Goal: Transaction & Acquisition: Download file/media

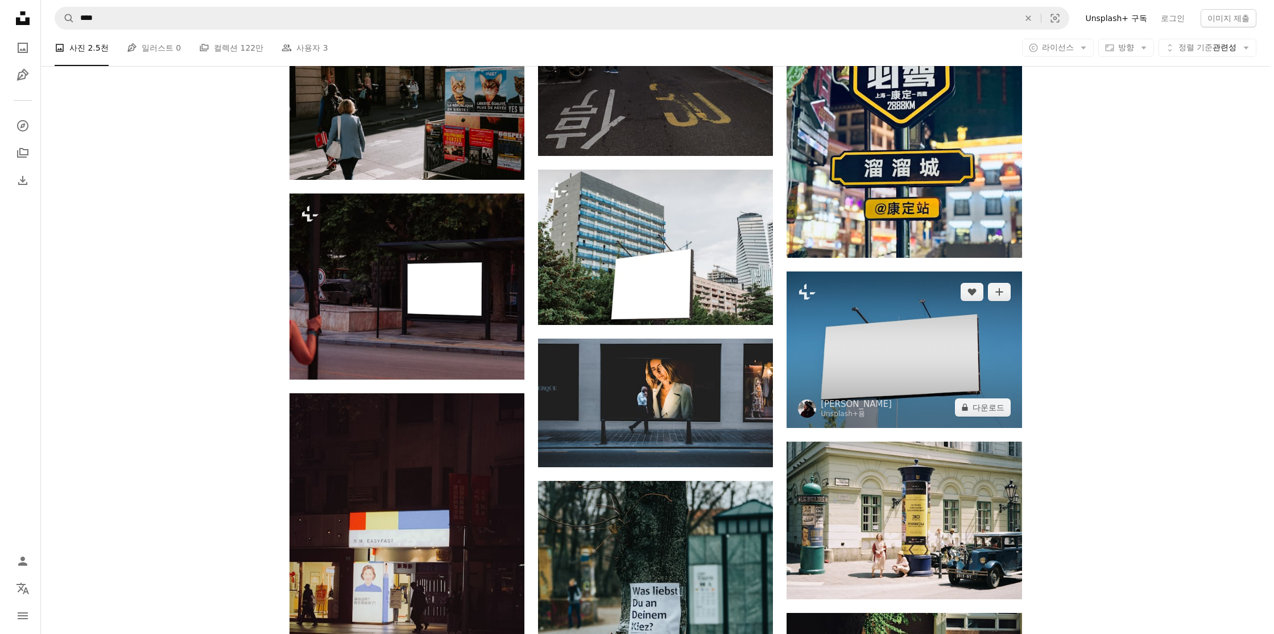
scroll to position [34460, 0]
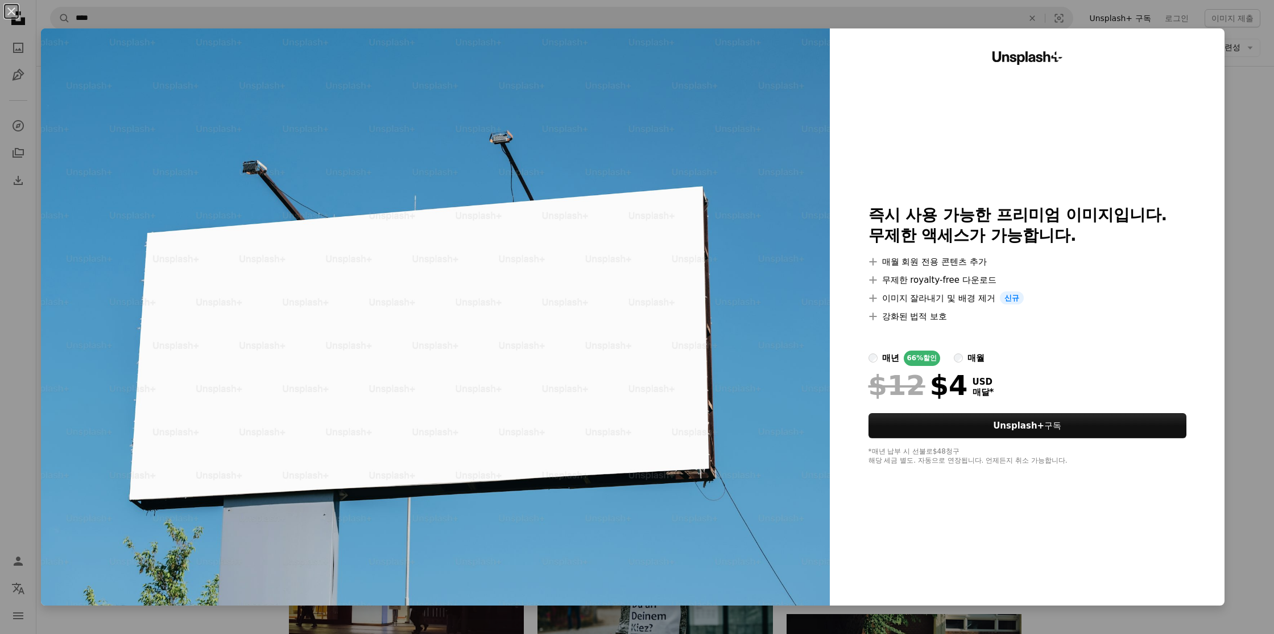
click at [1237, 283] on div "An X shape Unsplash+ 즉시 사용 가능한 프리미엄 이미지입니다. 무제한 액세스가 가능합니다. A plus sign 매월 회원 전…" at bounding box center [637, 317] width 1274 height 634
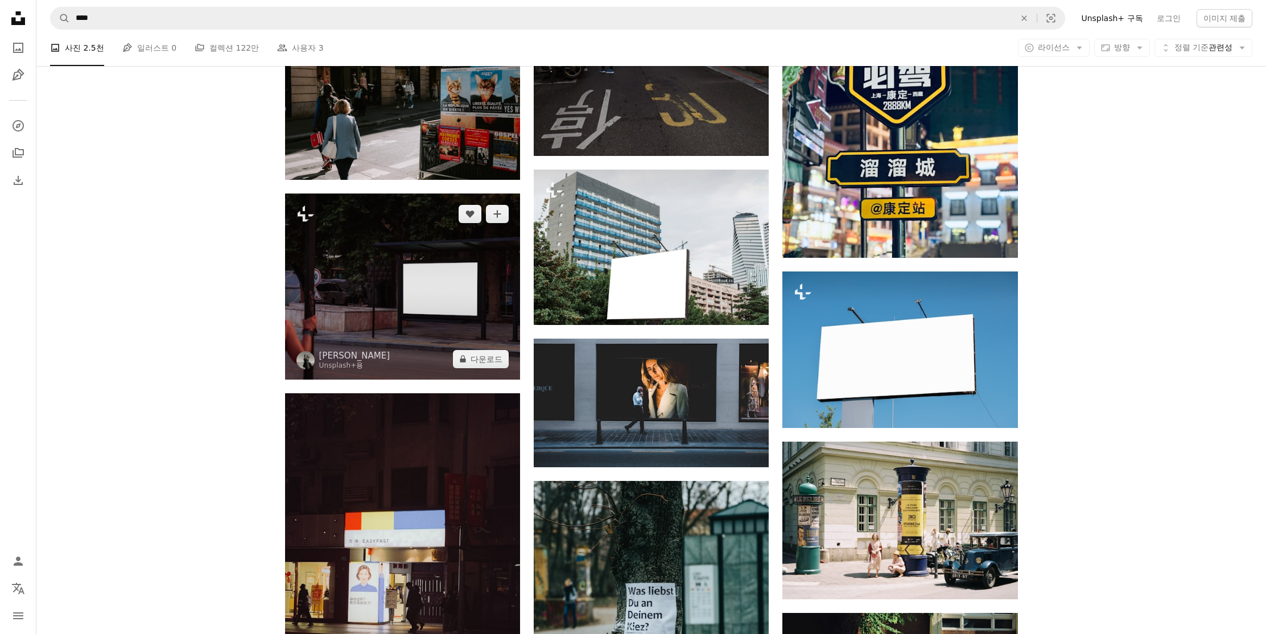
click at [498, 313] on img at bounding box center [402, 286] width 235 height 186
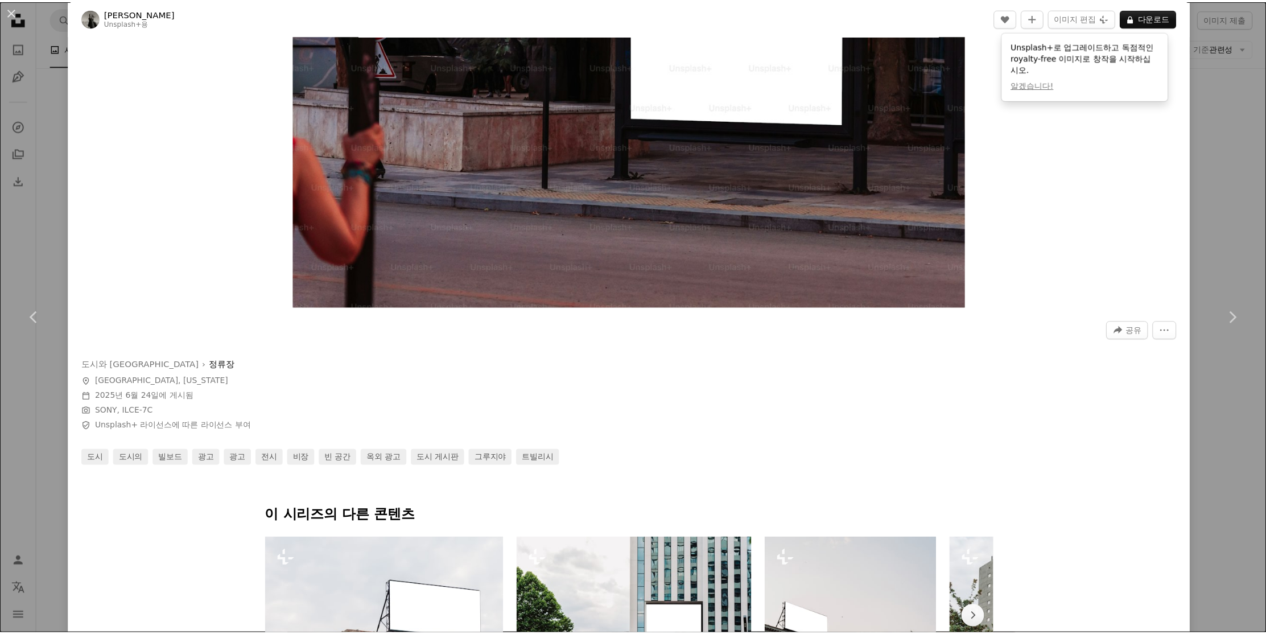
scroll to position [326, 0]
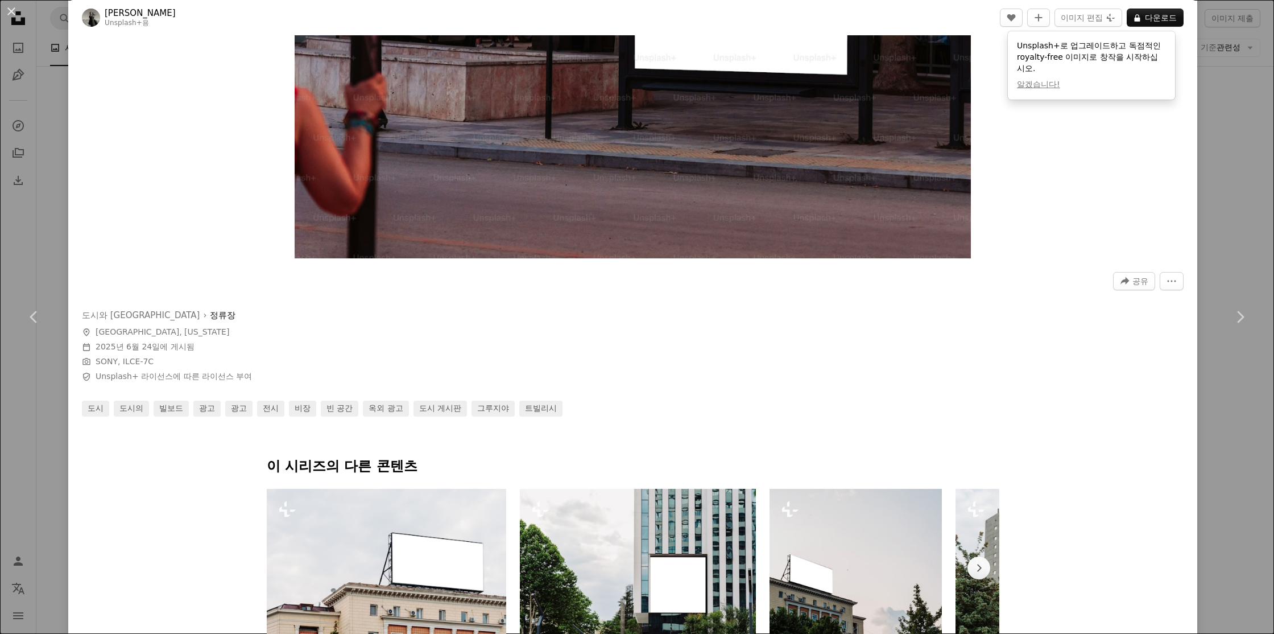
click at [1206, 249] on div "An X shape Chevron left Chevron right [PERSON_NAME] Light Unsplash+ 용 A heart A…" at bounding box center [637, 317] width 1274 height 634
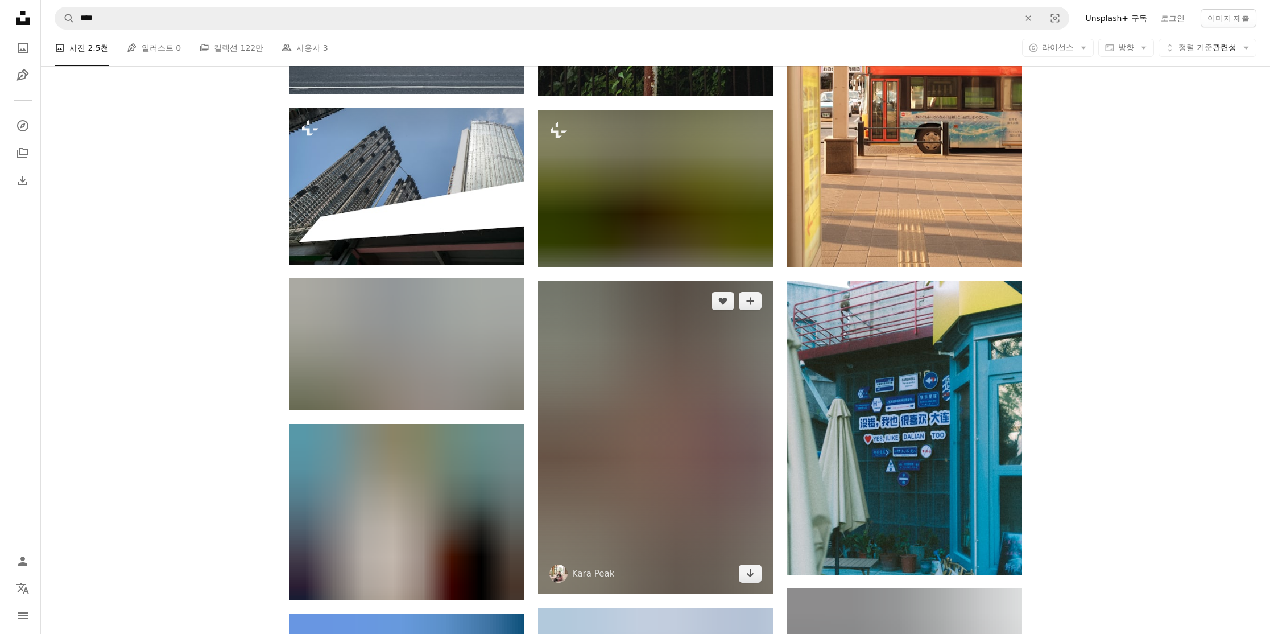
scroll to position [36623, 0]
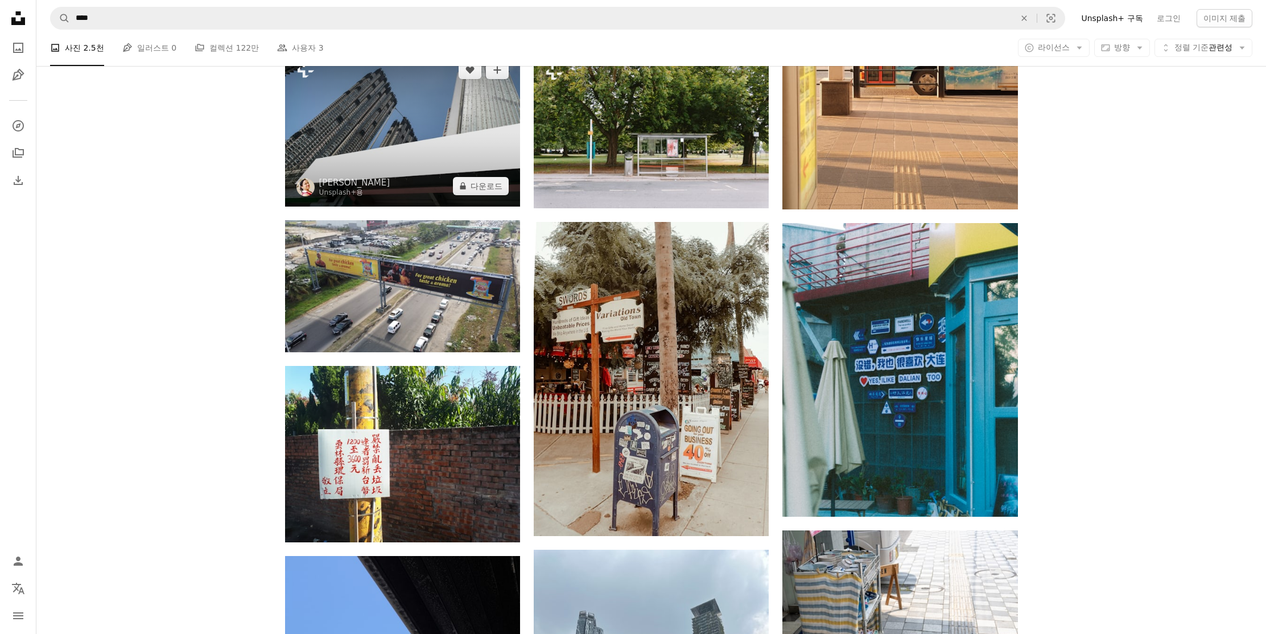
click at [366, 114] on img at bounding box center [402, 127] width 235 height 156
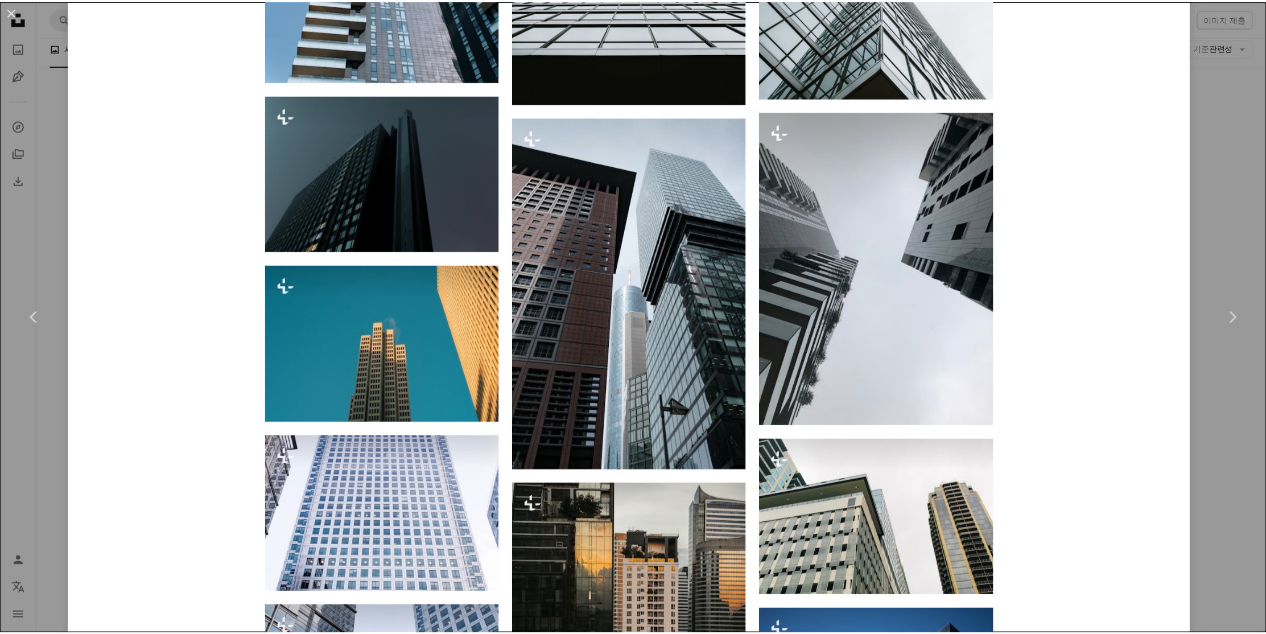
scroll to position [1764, 0]
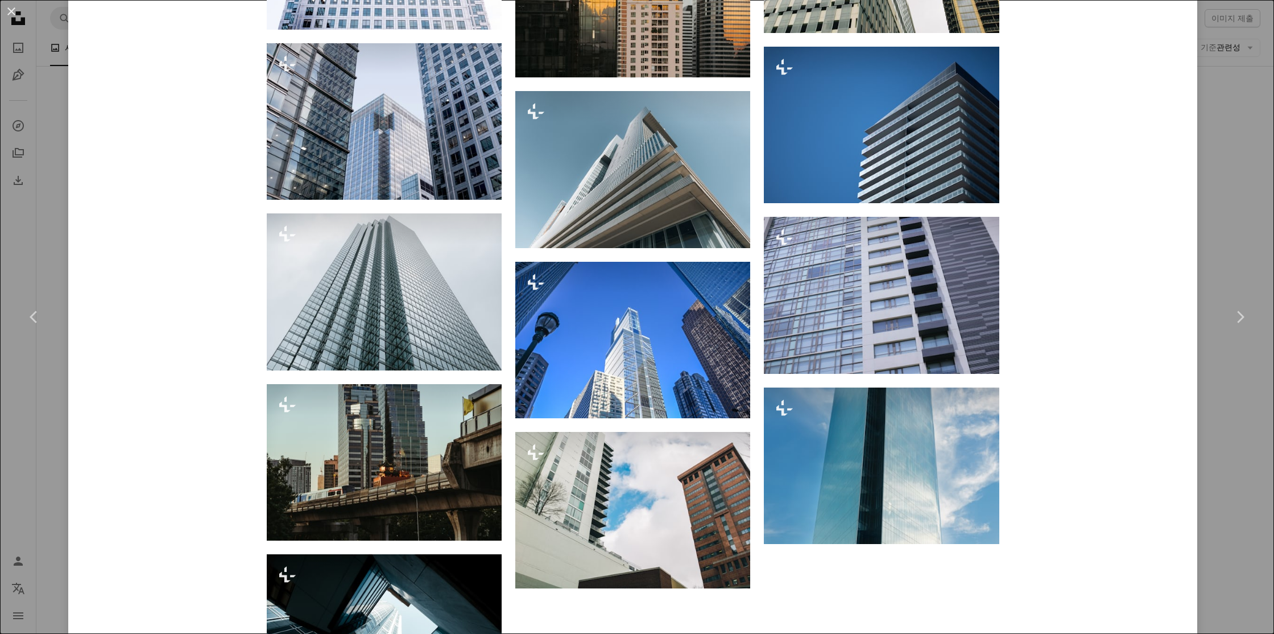
click at [1253, 131] on div "An X shape Chevron left Chevron right [PERSON_NAME] Unsplash+ 용 A heart A plus …" at bounding box center [637, 317] width 1274 height 634
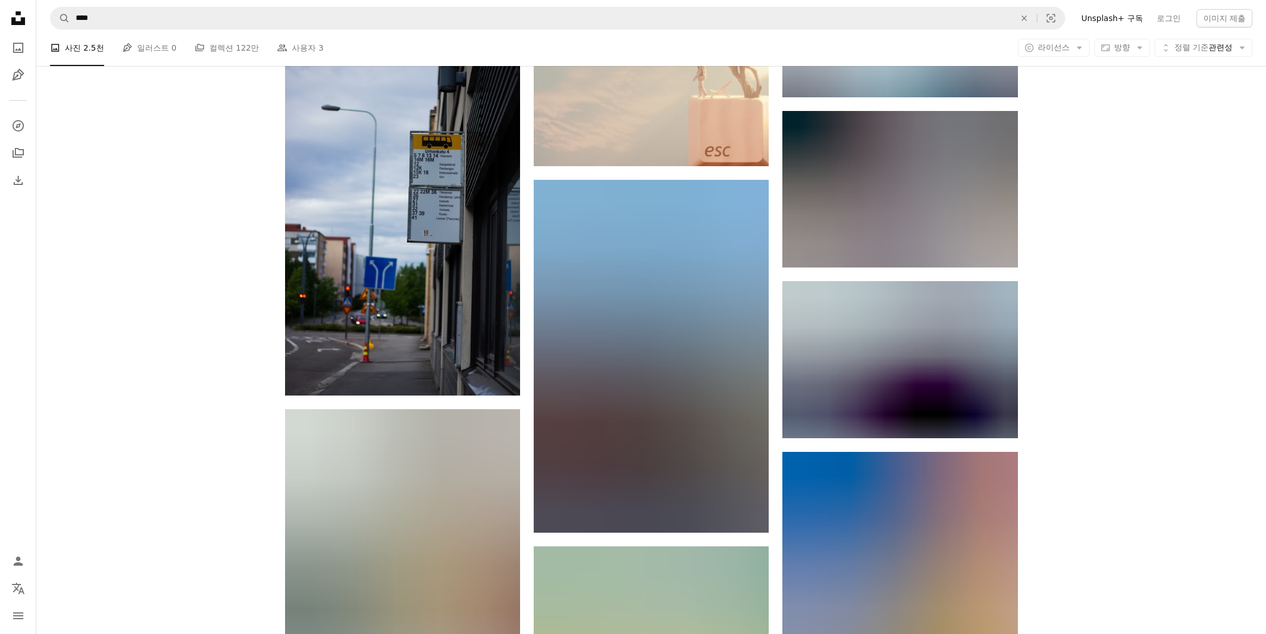
scroll to position [41820, 0]
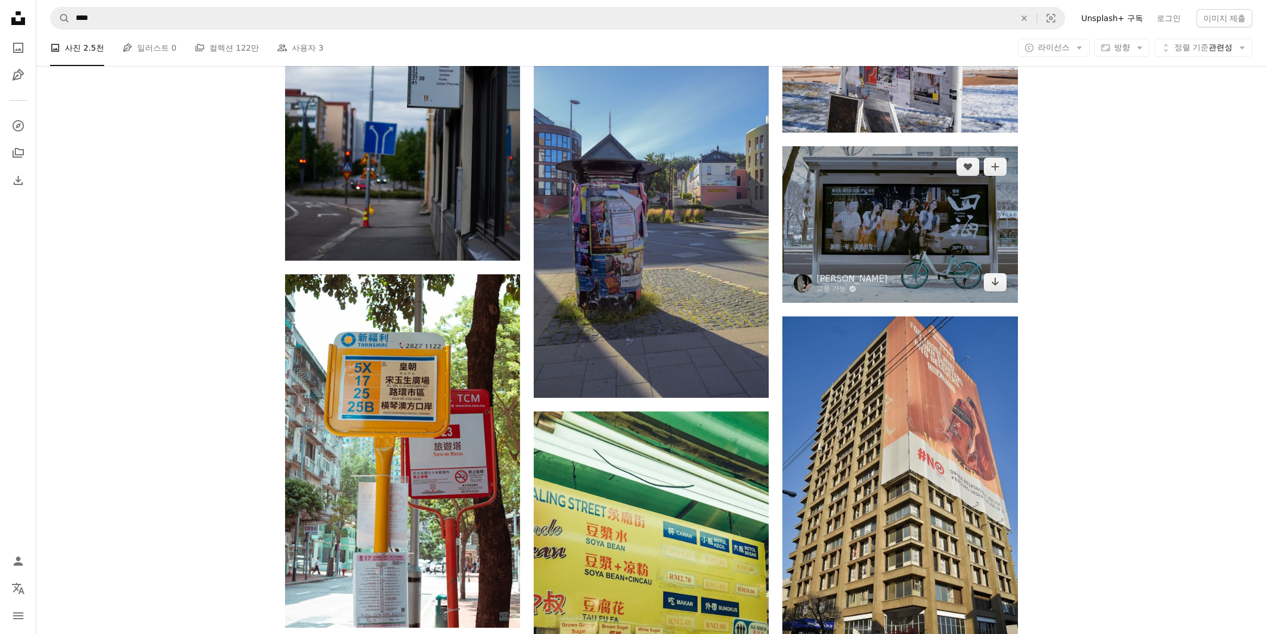
click at [959, 249] on img at bounding box center [899, 224] width 235 height 156
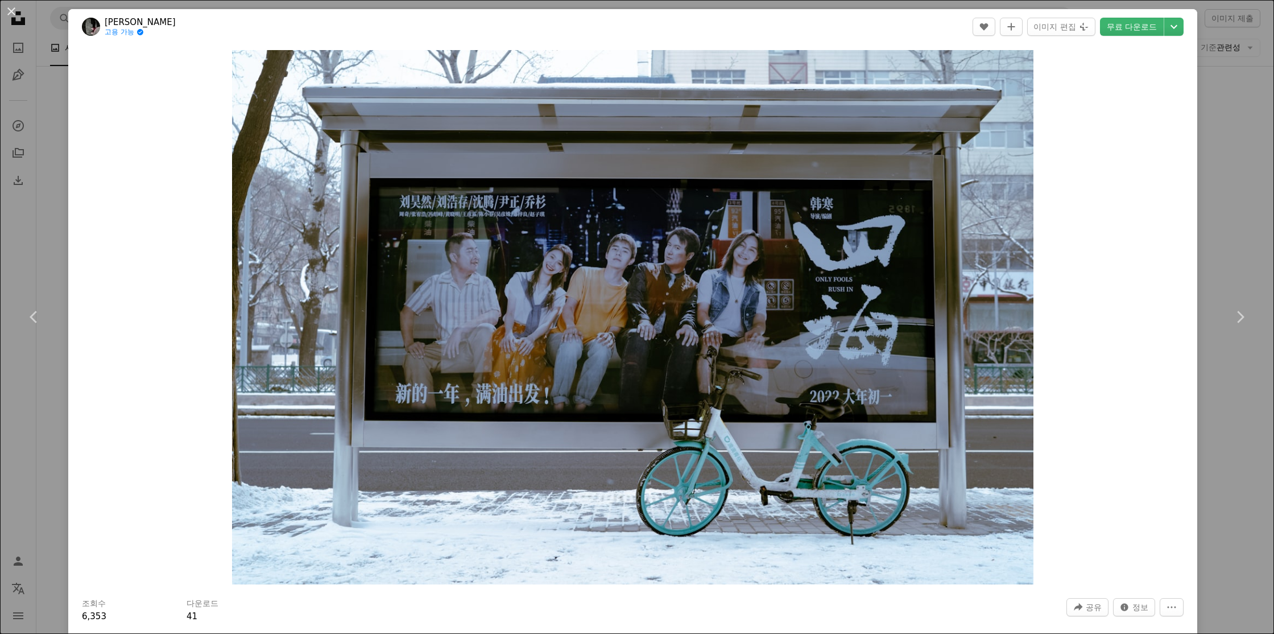
drag, startPoint x: 1218, startPoint y: 246, endPoint x: 1137, endPoint y: 273, distance: 85.1
click at [1218, 246] on div "An X shape Chevron left Chevron right [PERSON_NAME] 고용 가능 A checkmark inside of…" at bounding box center [637, 317] width 1274 height 634
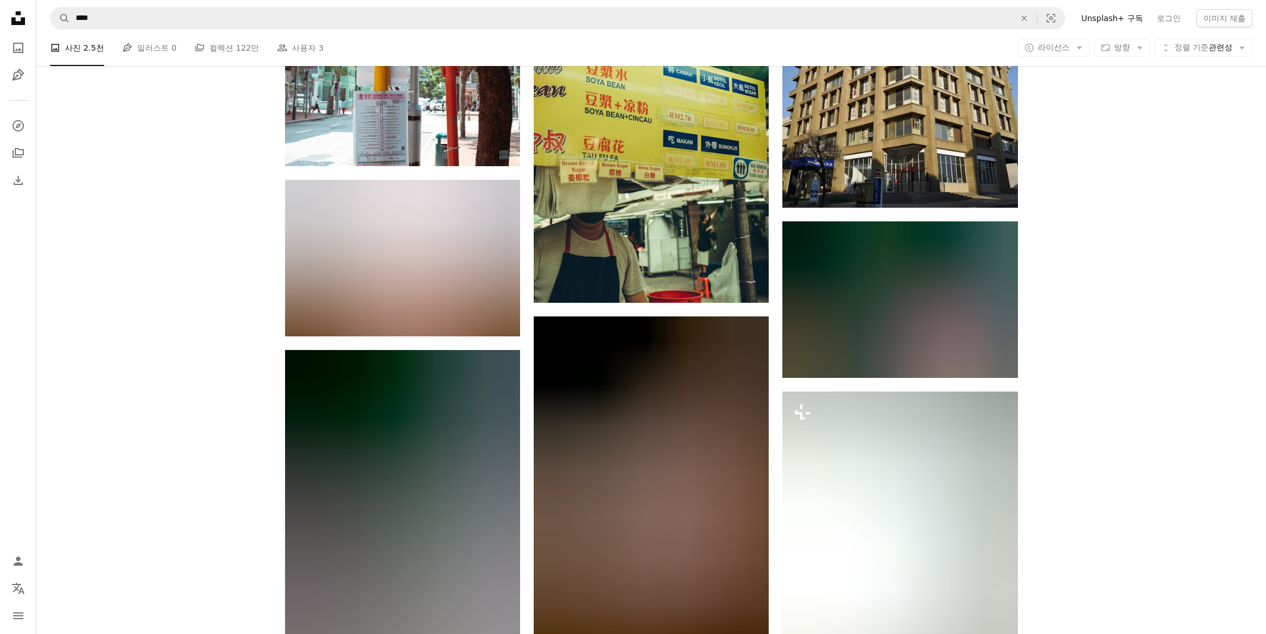
scroll to position [42288, 0]
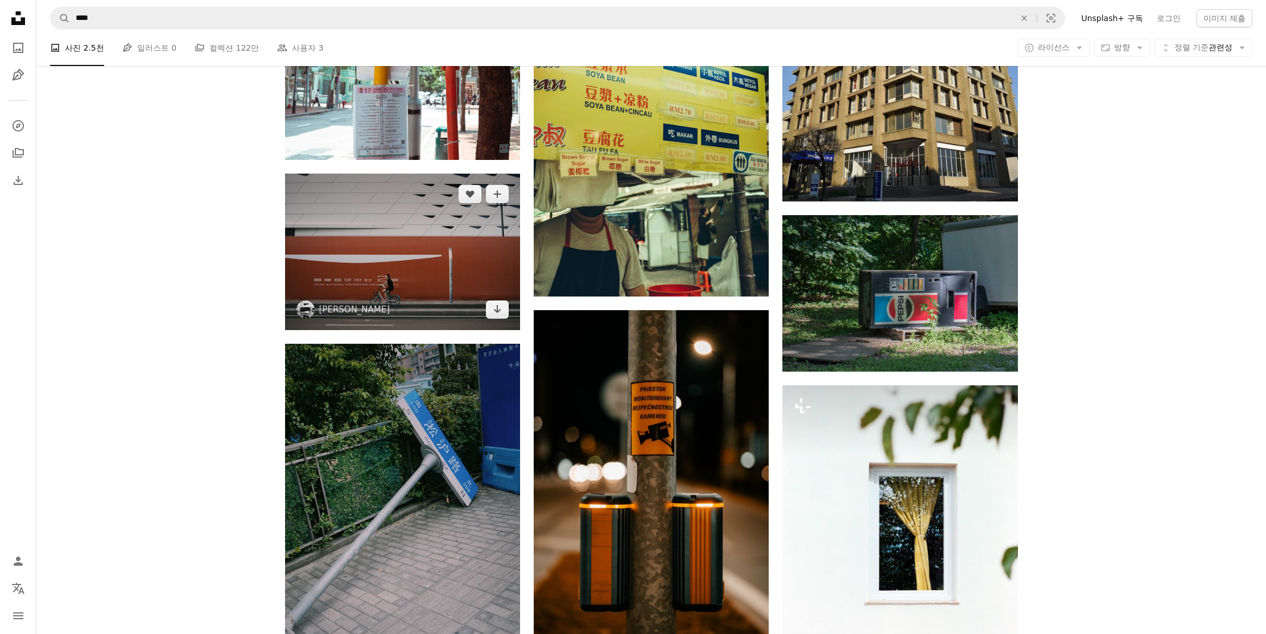
click at [416, 249] on img at bounding box center [402, 252] width 235 height 156
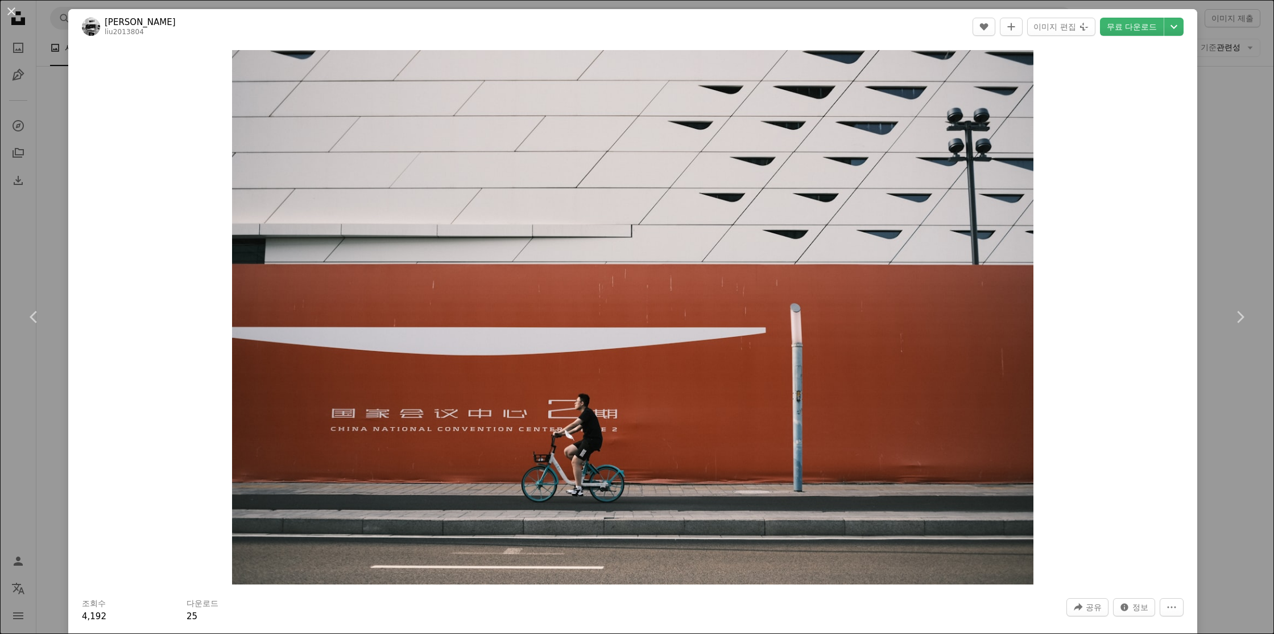
click at [1205, 156] on div "An X shape Chevron left Chevron right [PERSON_NAME] liu2013804 A heart A plus s…" at bounding box center [637, 317] width 1274 height 634
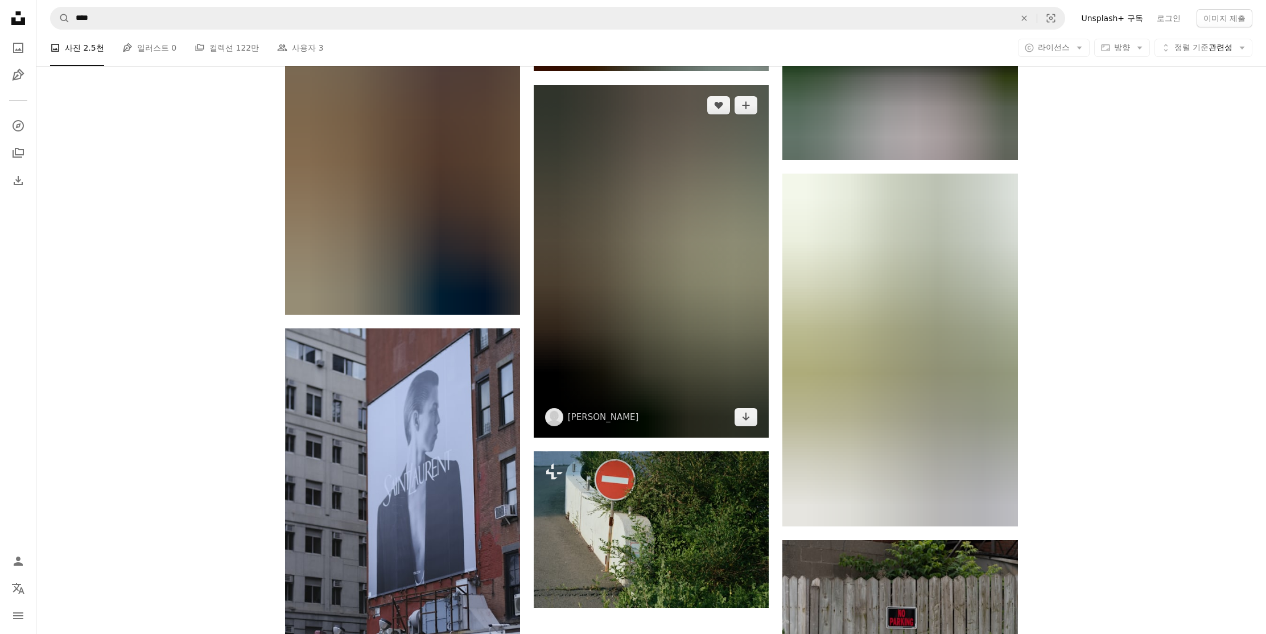
scroll to position [43459, 0]
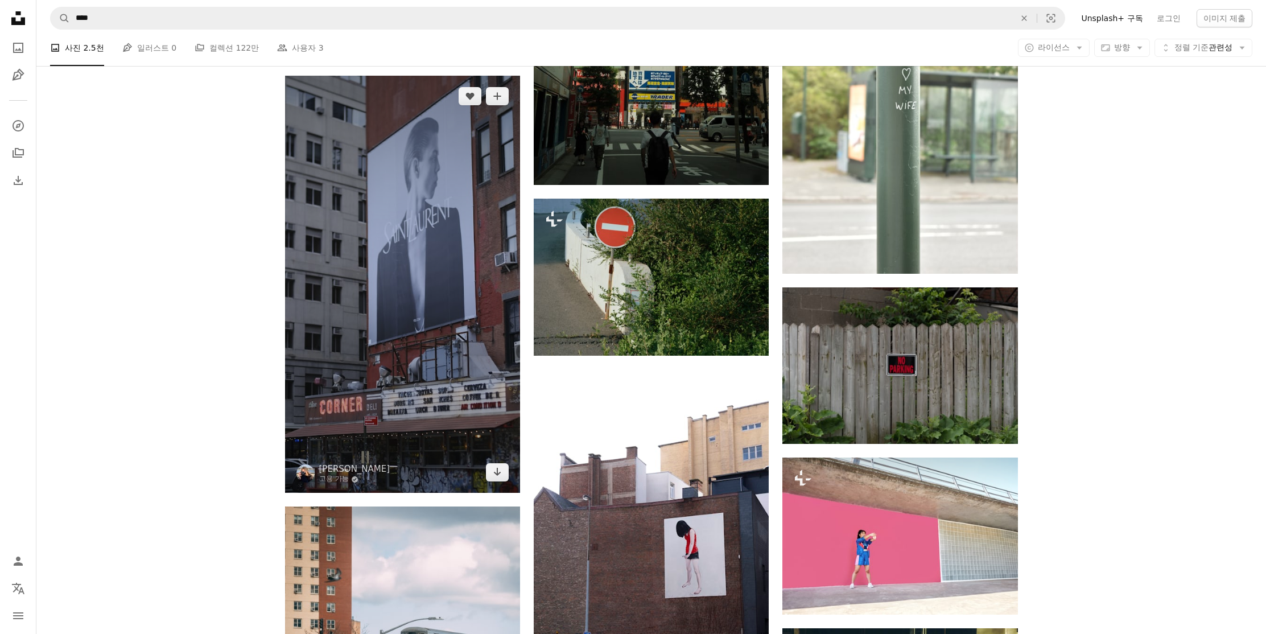
click at [444, 301] on img at bounding box center [402, 284] width 235 height 417
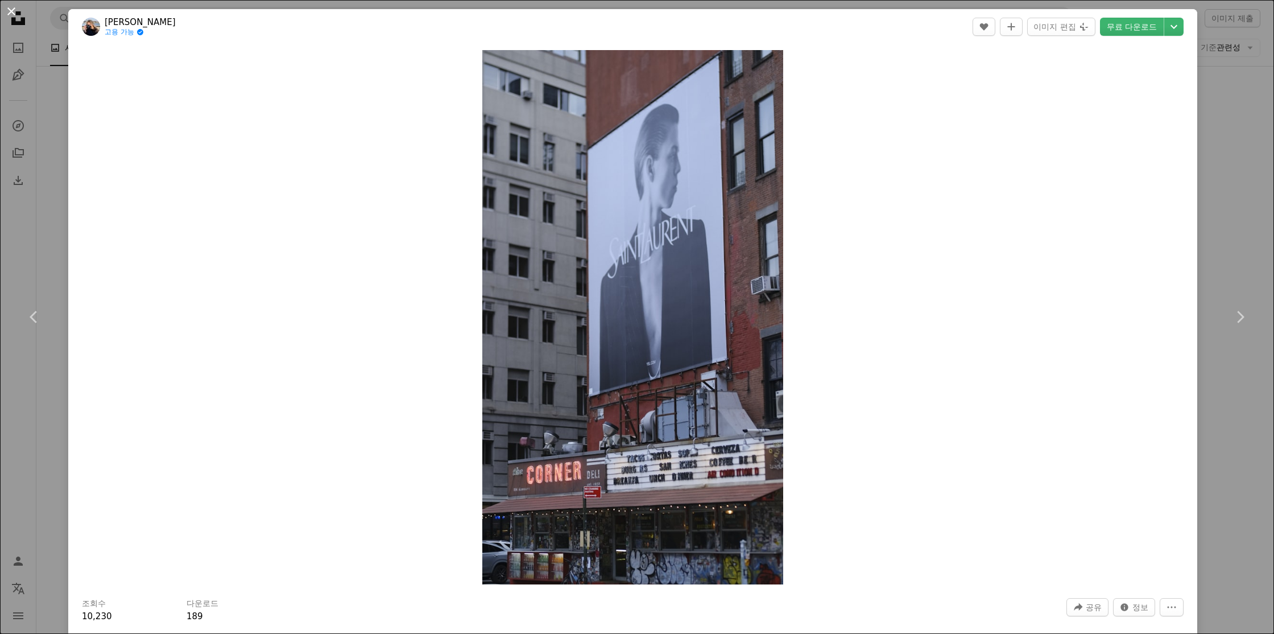
click at [13, 12] on button "An X shape" at bounding box center [12, 12] width 14 height 14
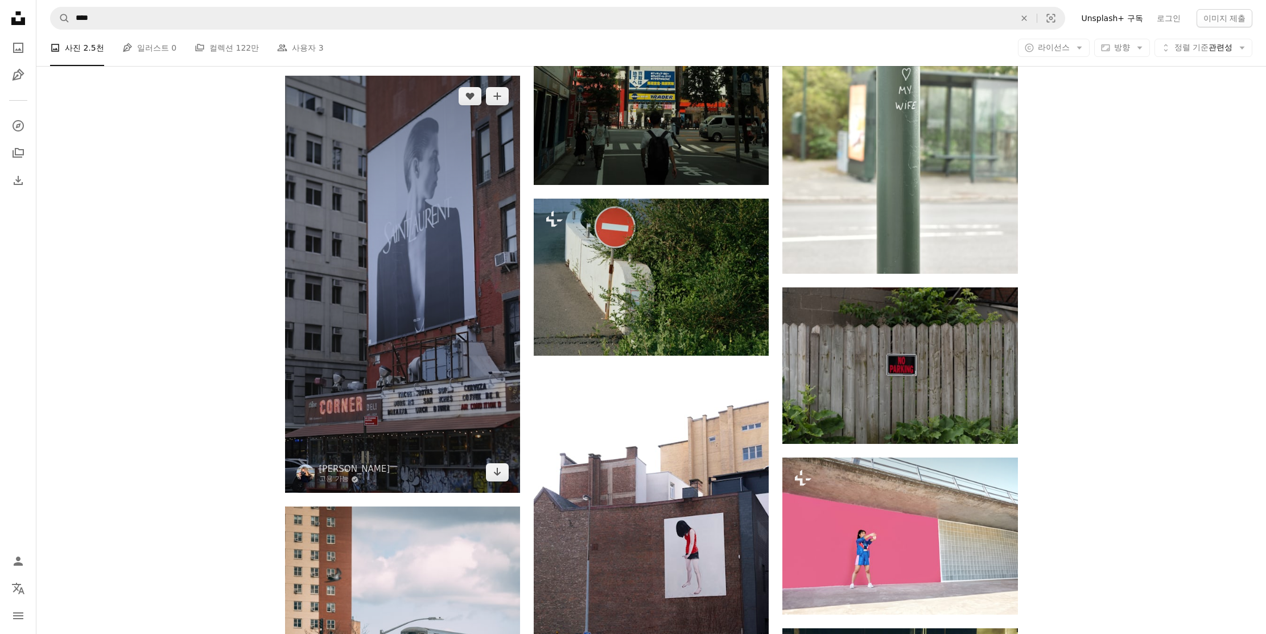
click at [395, 259] on img at bounding box center [402, 284] width 235 height 417
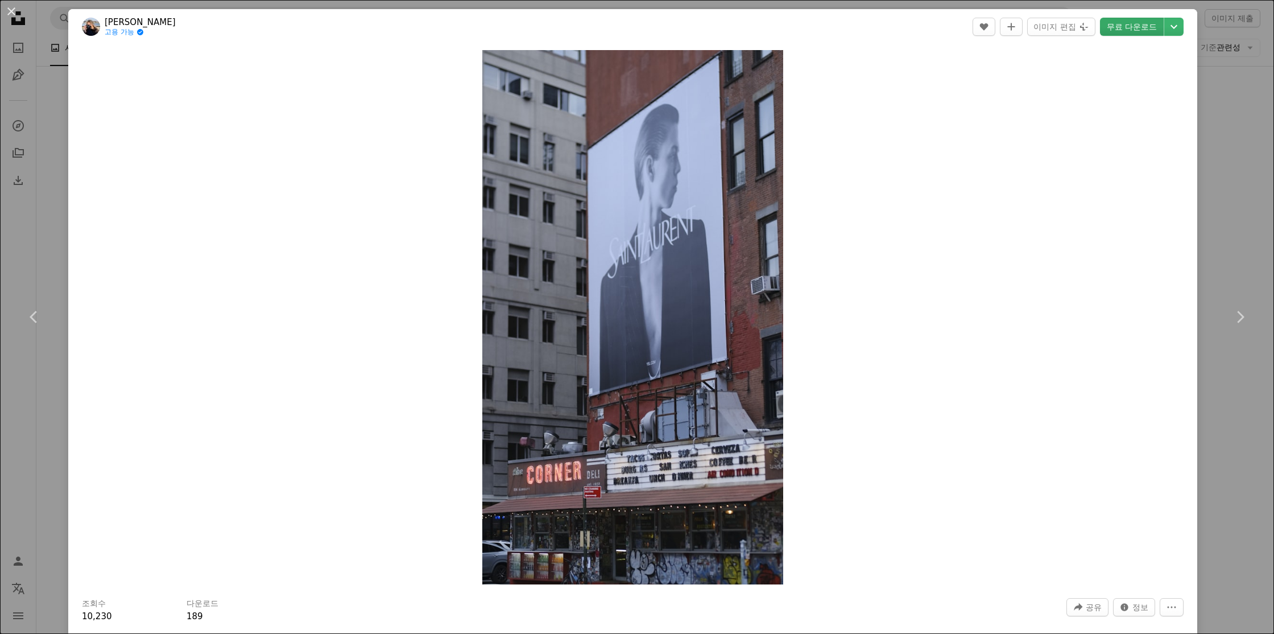
click at [1127, 30] on link "무료 다운로드" at bounding box center [1132, 27] width 64 height 18
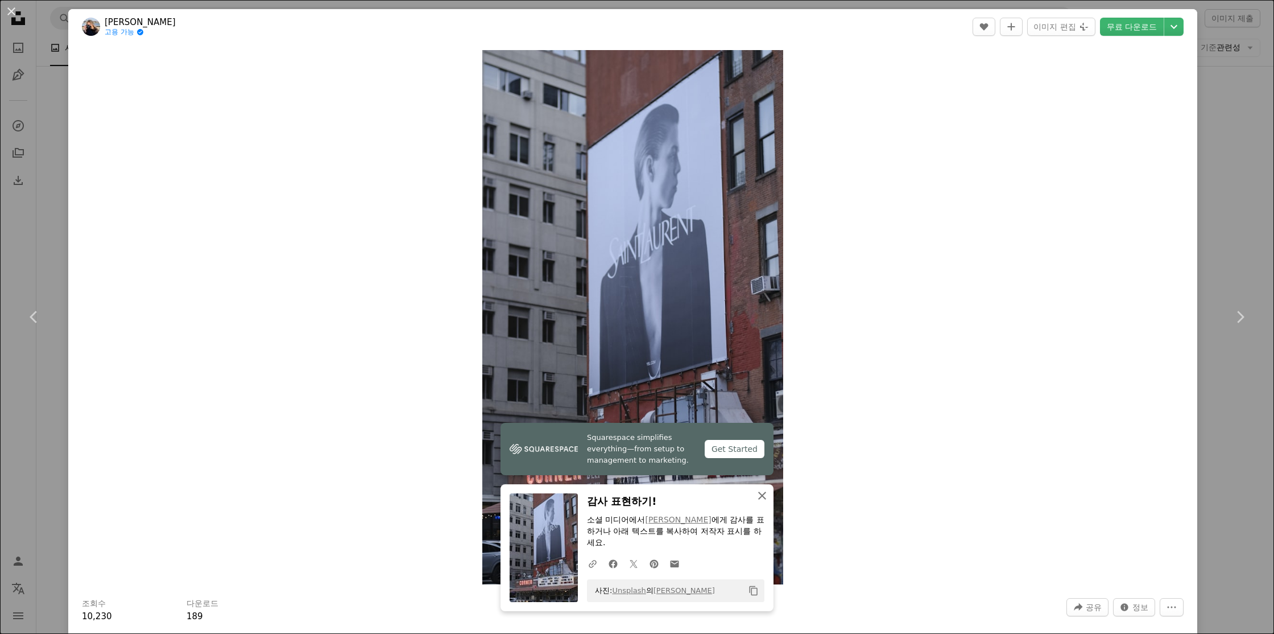
drag, startPoint x: 758, startPoint y: 502, endPoint x: 782, endPoint y: 486, distance: 28.4
click at [758, 502] on icon "An X shape" at bounding box center [762, 496] width 14 height 14
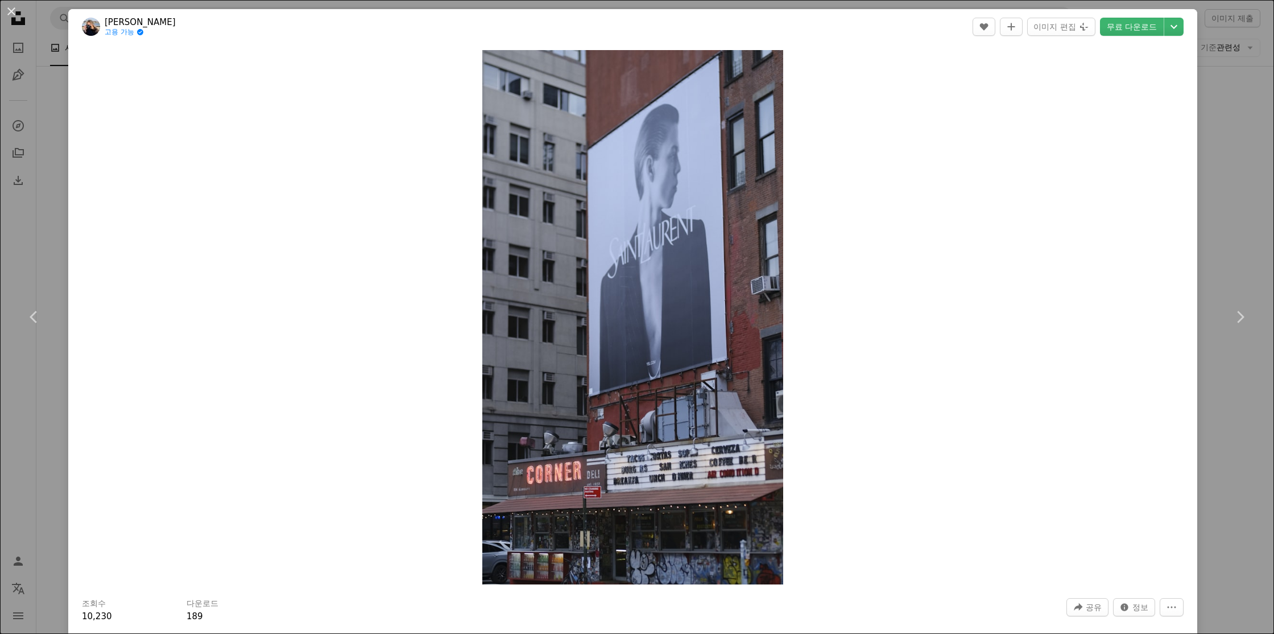
click at [1210, 173] on div "An X shape Chevron left Chevron right [PERSON_NAME] 고용 가능 A checkmark inside of…" at bounding box center [637, 317] width 1274 height 634
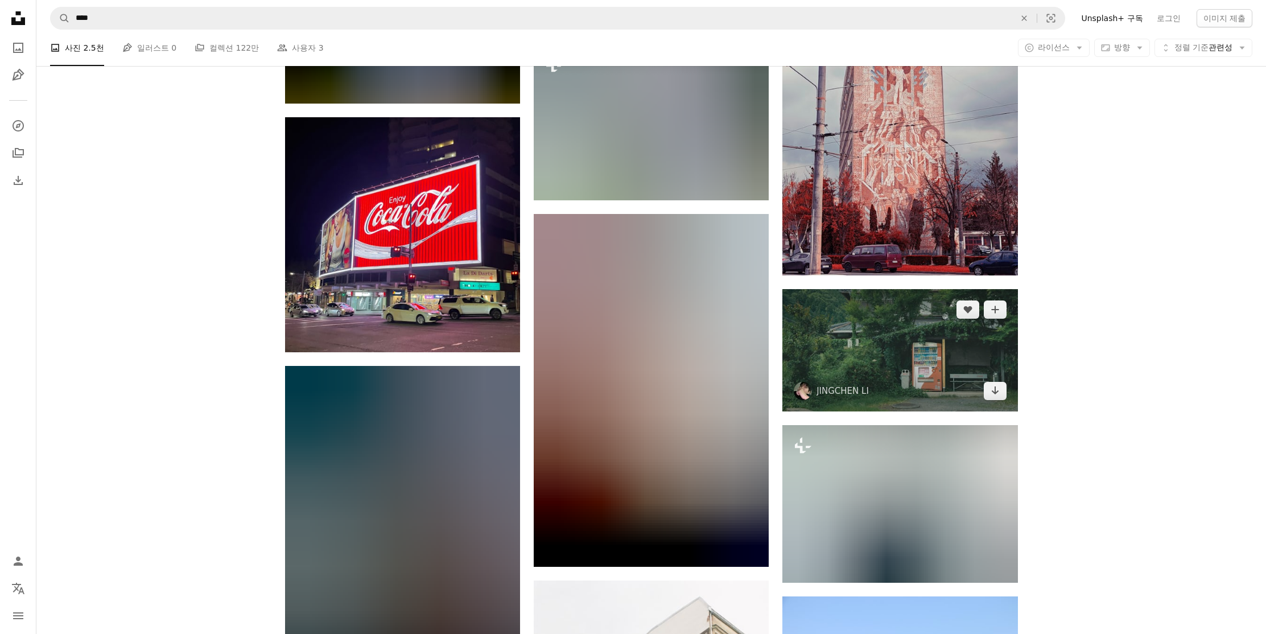
scroll to position [44494, 0]
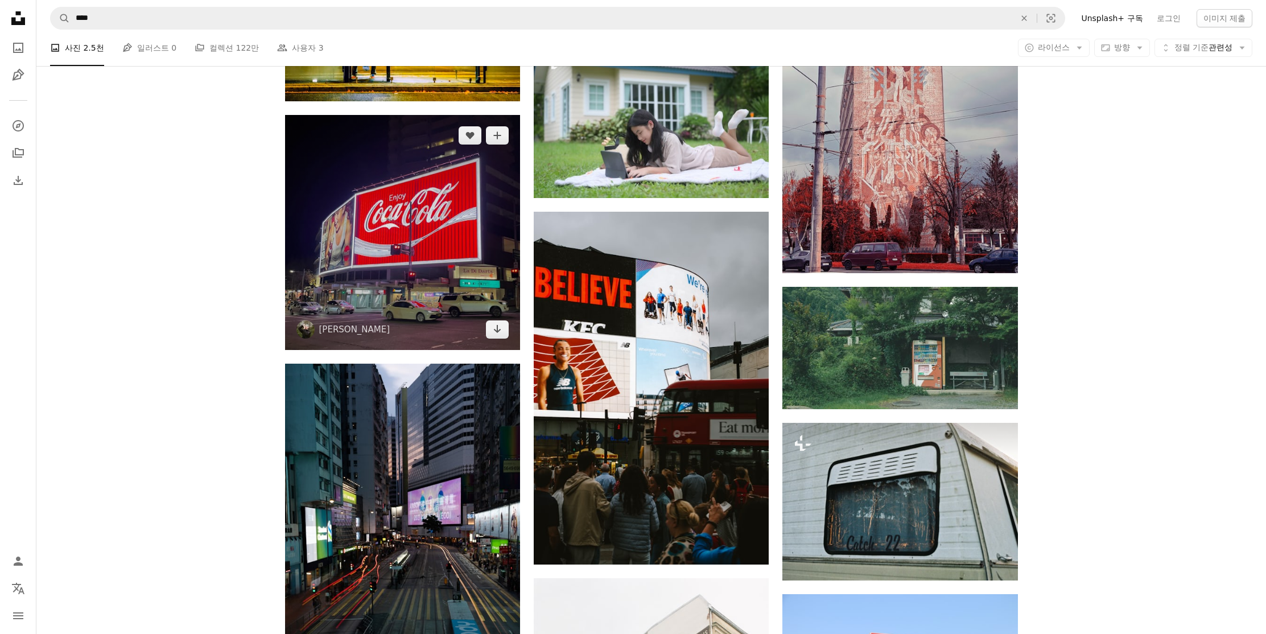
click at [341, 223] on img at bounding box center [402, 232] width 235 height 235
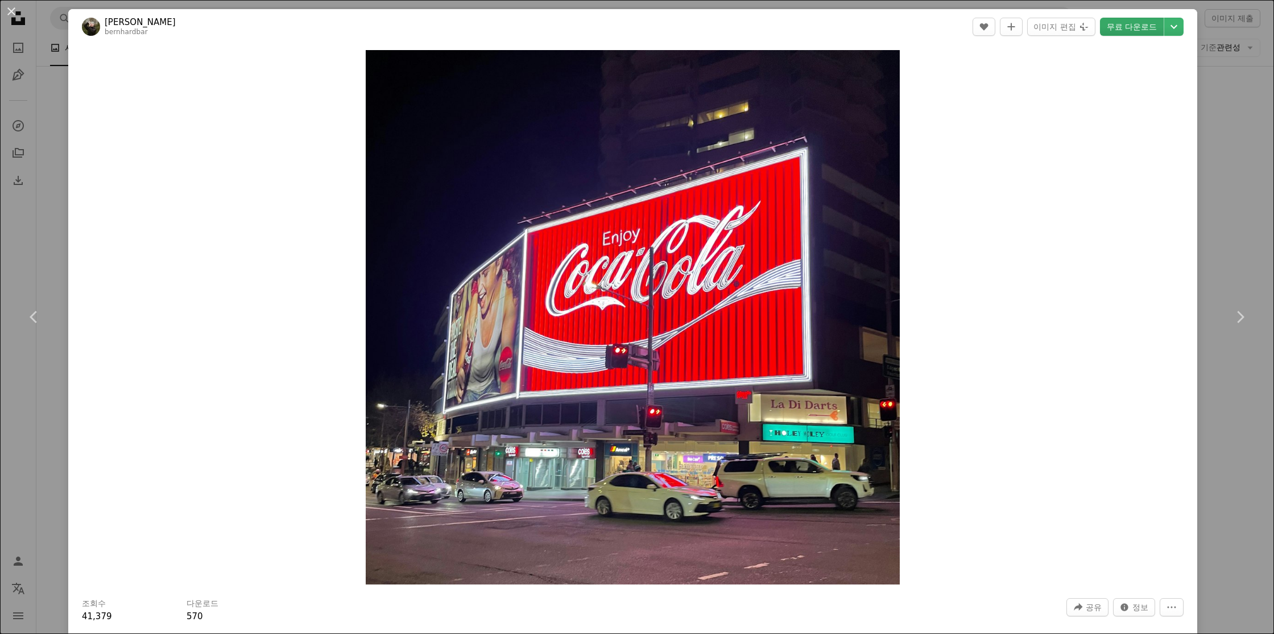
click at [1136, 23] on link "무료 다운로드" at bounding box center [1132, 27] width 64 height 18
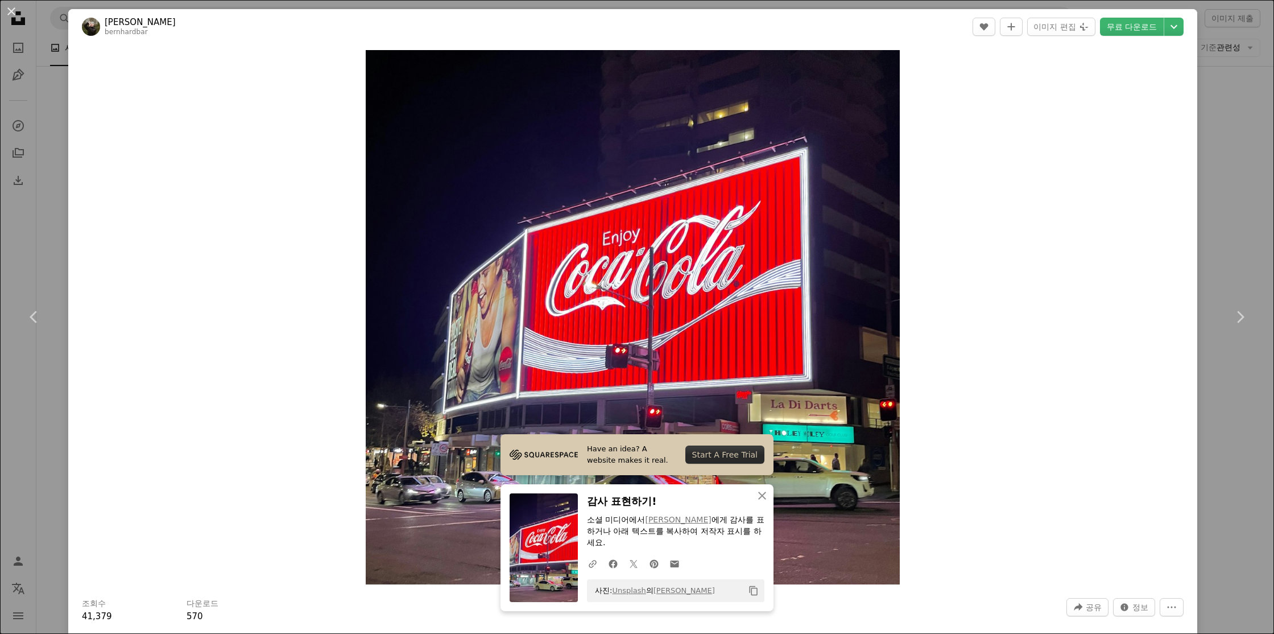
click at [1214, 126] on div "An X shape Chevron left Chevron right Have an idea? A website makes it real. St…" at bounding box center [637, 317] width 1274 height 634
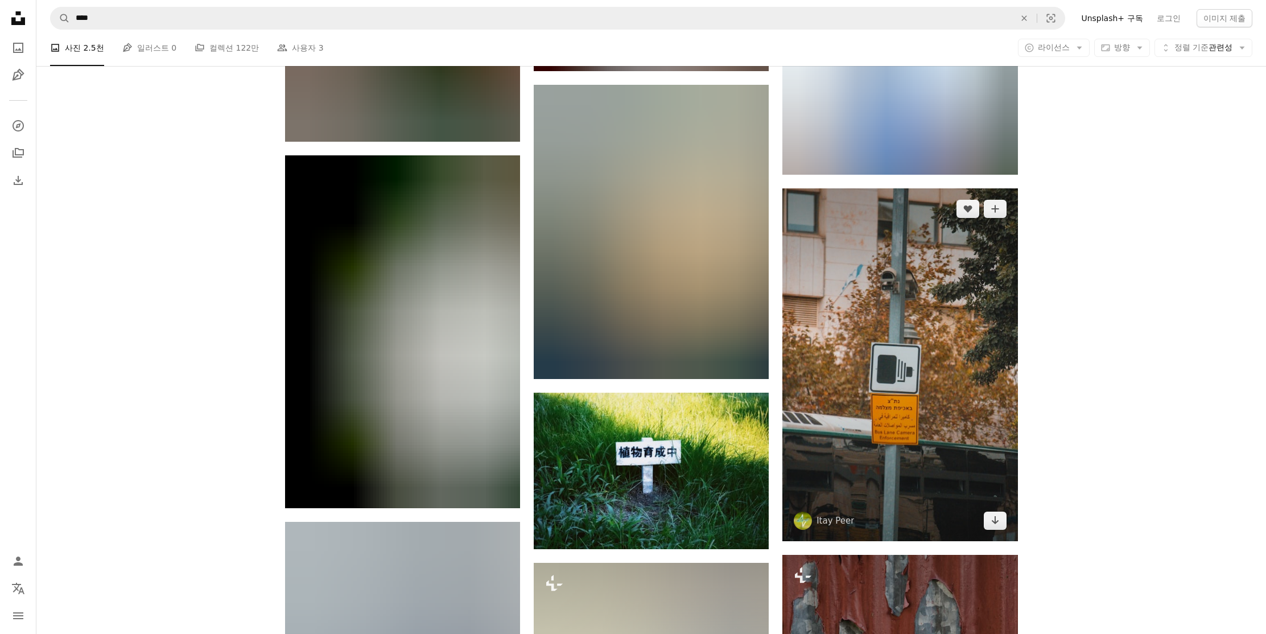
scroll to position [55120, 0]
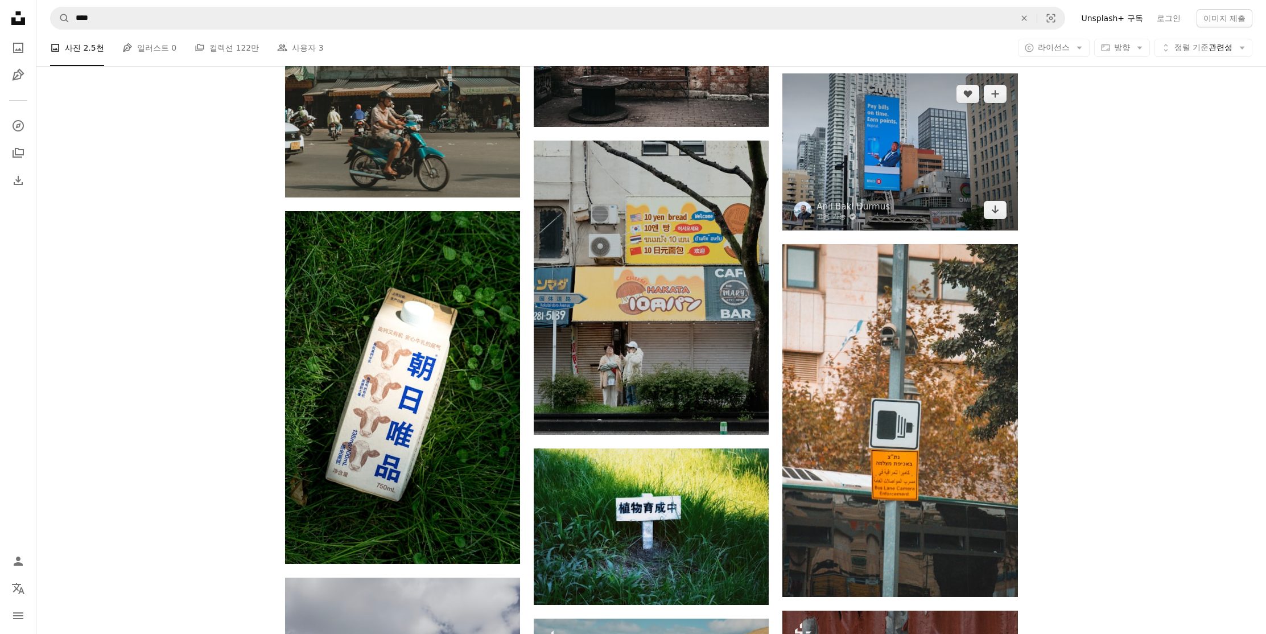
click at [920, 184] on img at bounding box center [899, 151] width 235 height 156
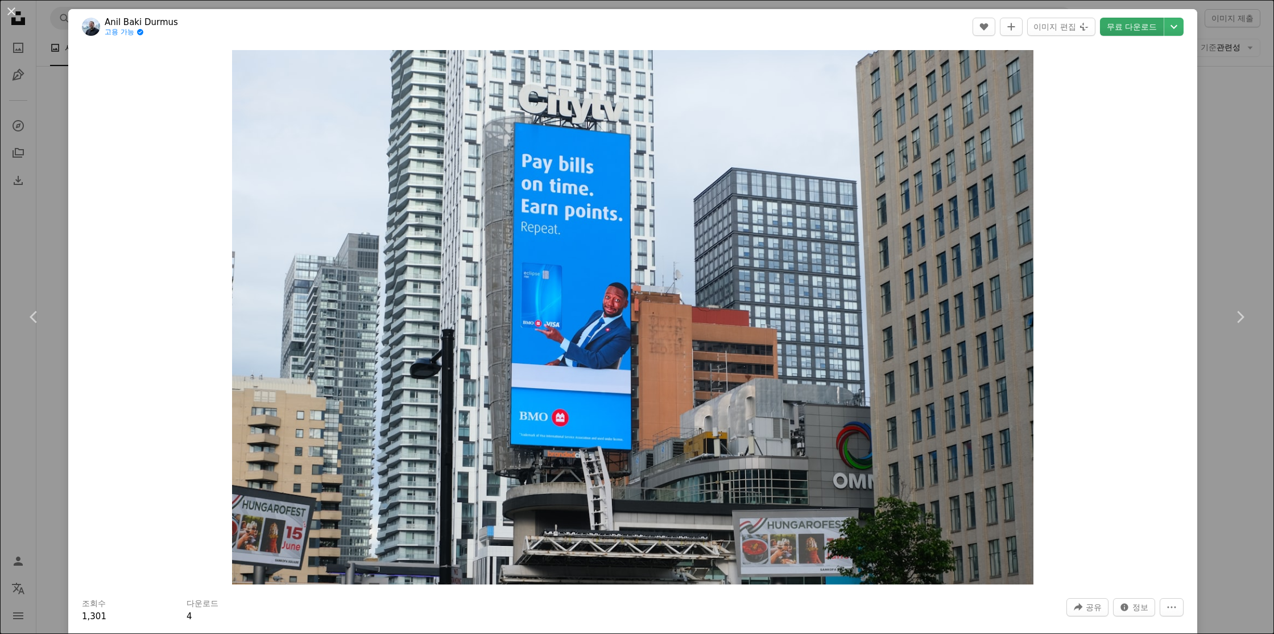
click at [1136, 23] on link "무료 다운로드" at bounding box center [1132, 27] width 64 height 18
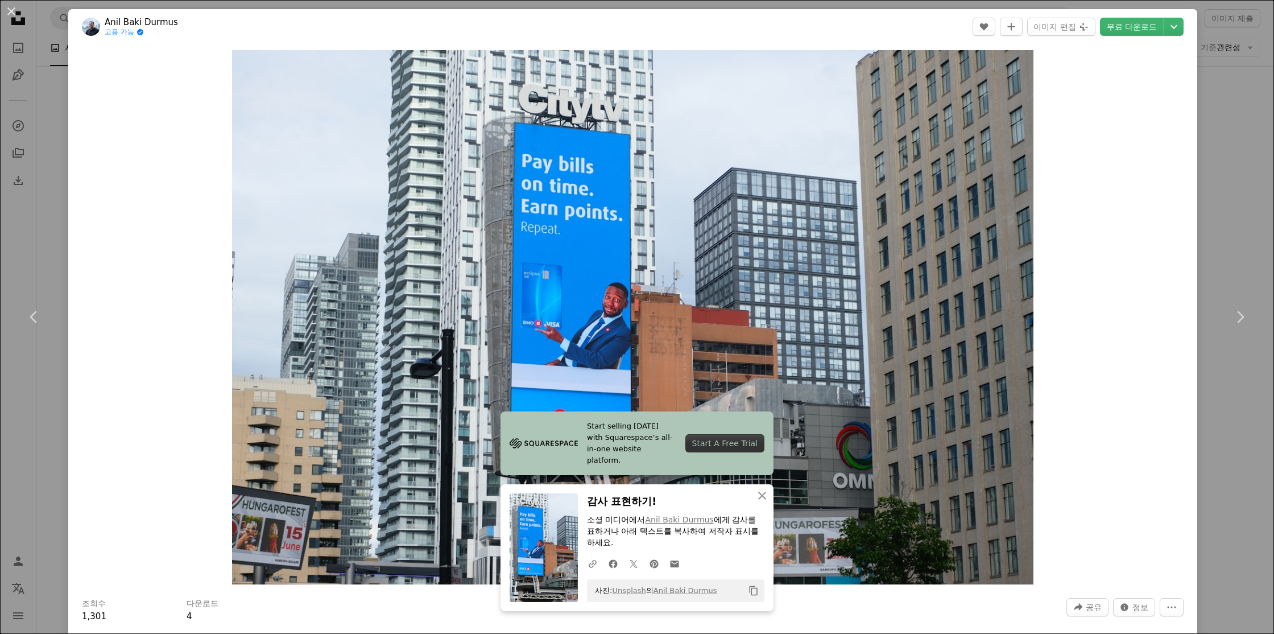
click at [1245, 135] on div "An X shape Chevron left Chevron right Start selling [DATE] with Squarespace’s a…" at bounding box center [637, 317] width 1274 height 634
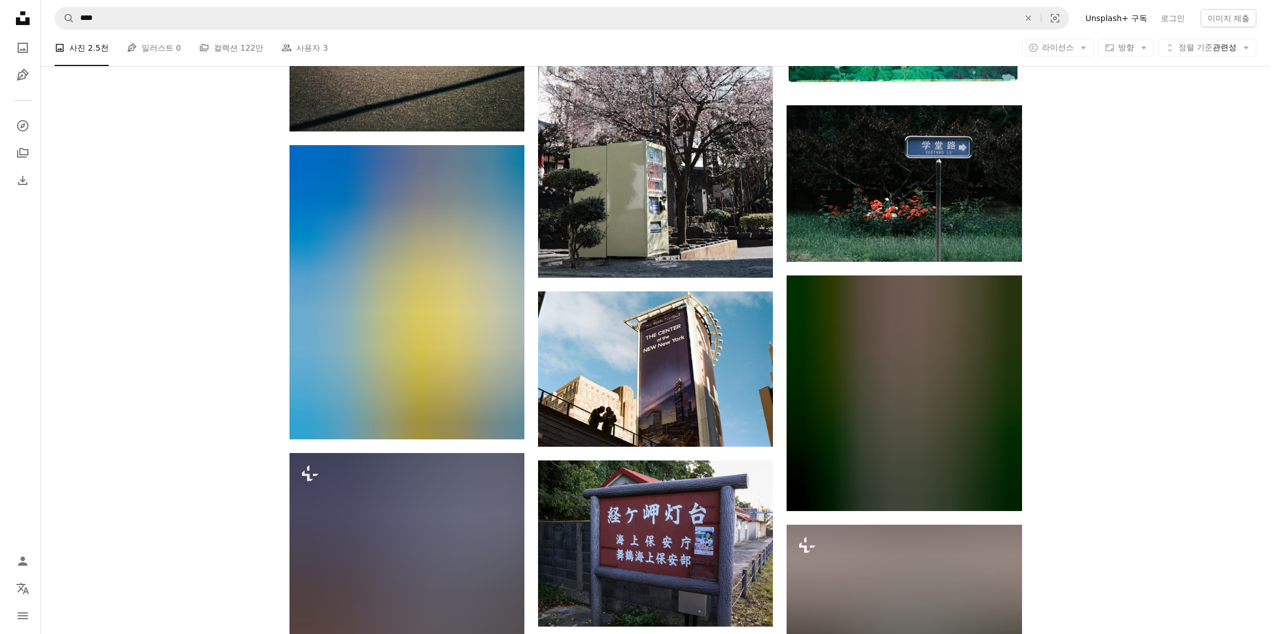
scroll to position [56351, 0]
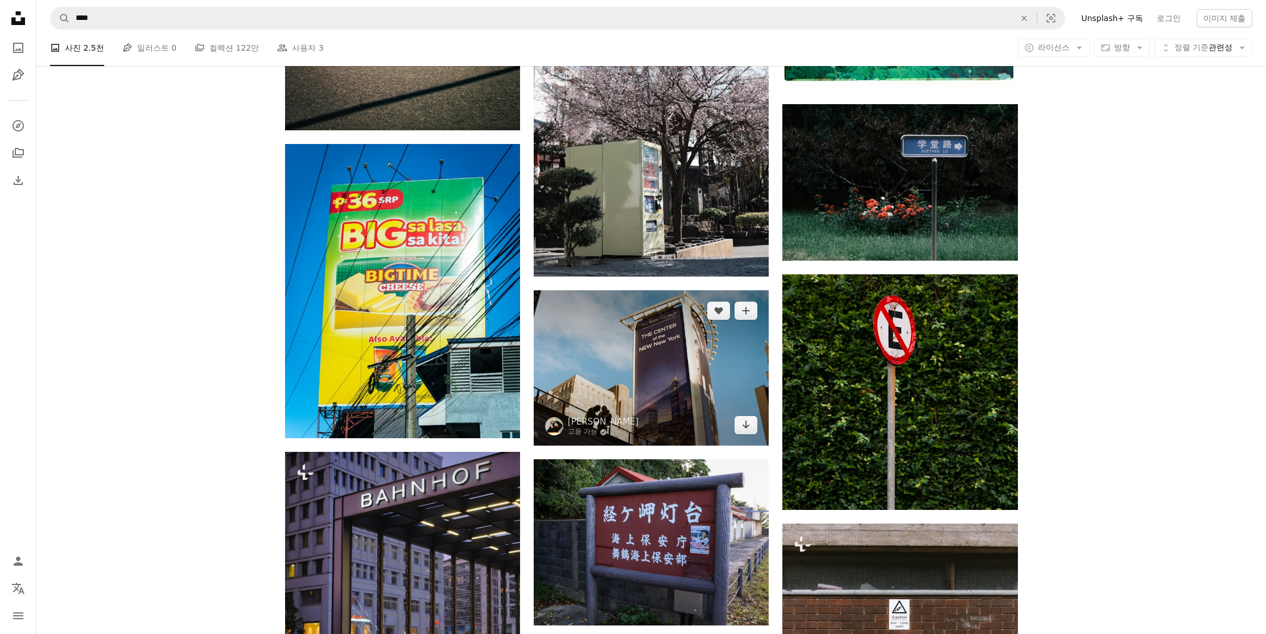
click at [672, 375] on img at bounding box center [651, 368] width 235 height 156
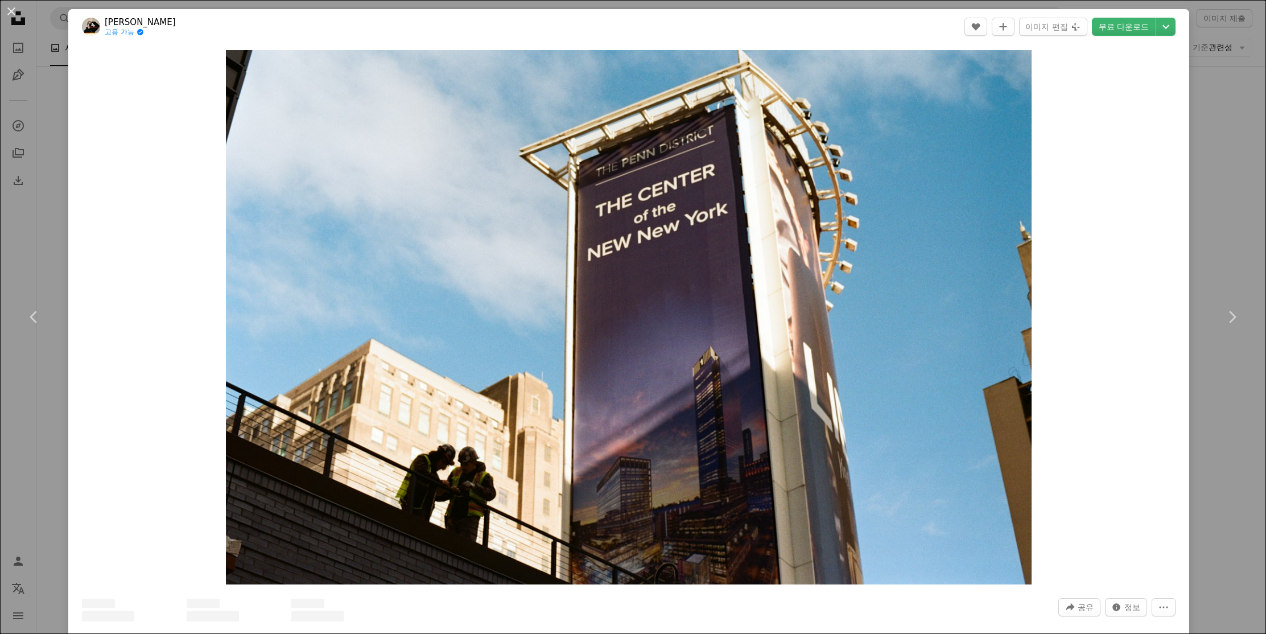
click at [677, 394] on img "이 이미지 확대" at bounding box center [629, 317] width 806 height 534
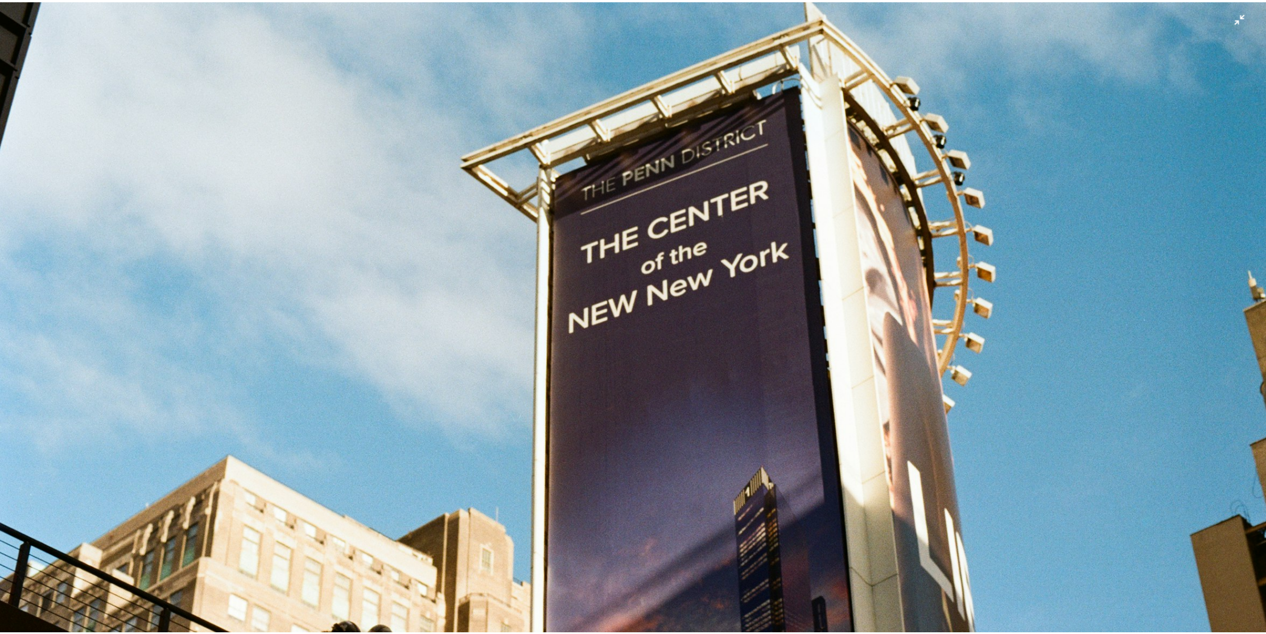
scroll to position [100, 0]
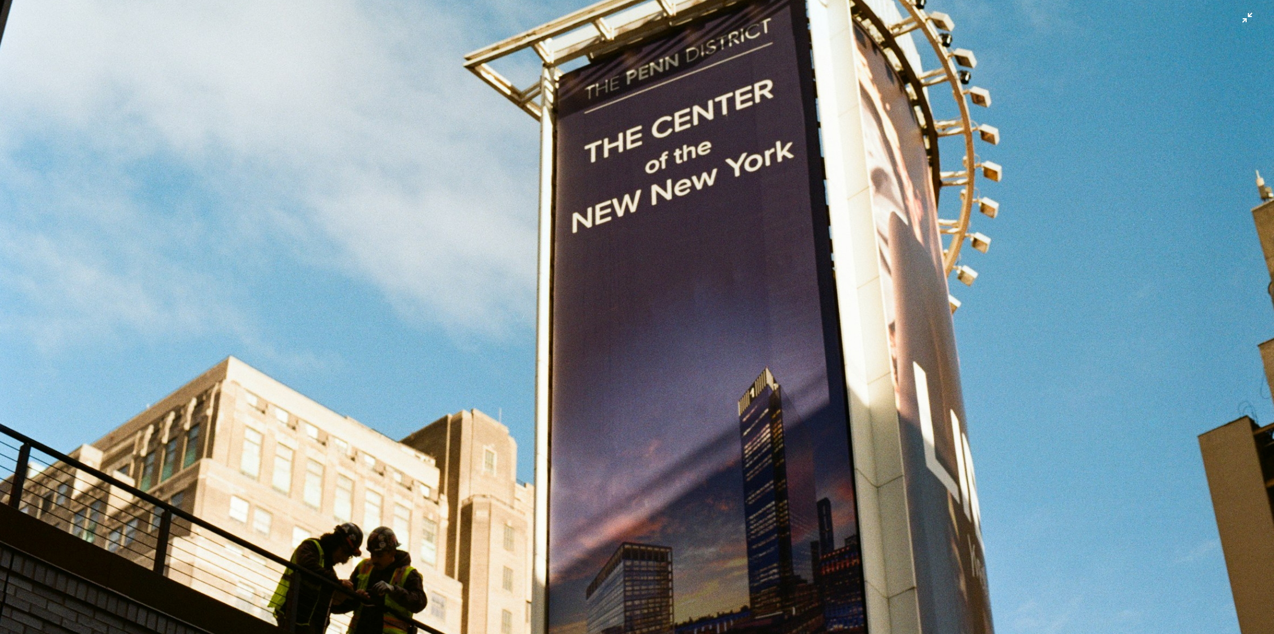
click at [1234, 25] on img "이 이미지 축소" at bounding box center [636, 321] width 1275 height 845
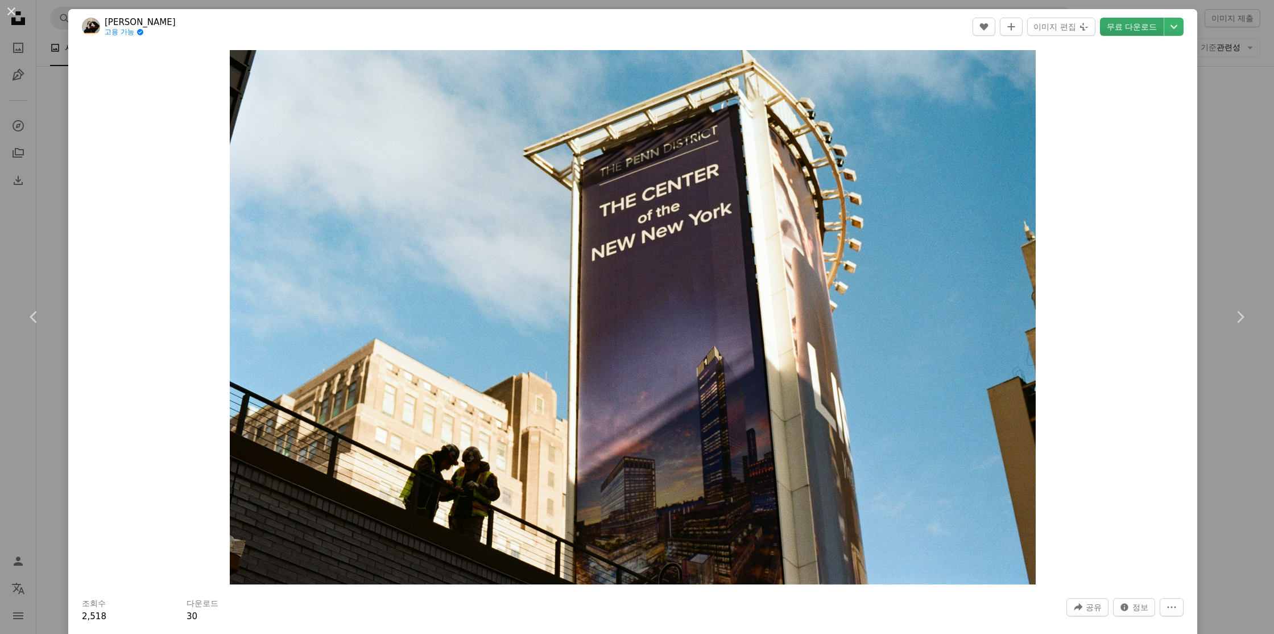
click at [1124, 28] on link "무료 다운로드" at bounding box center [1132, 27] width 64 height 18
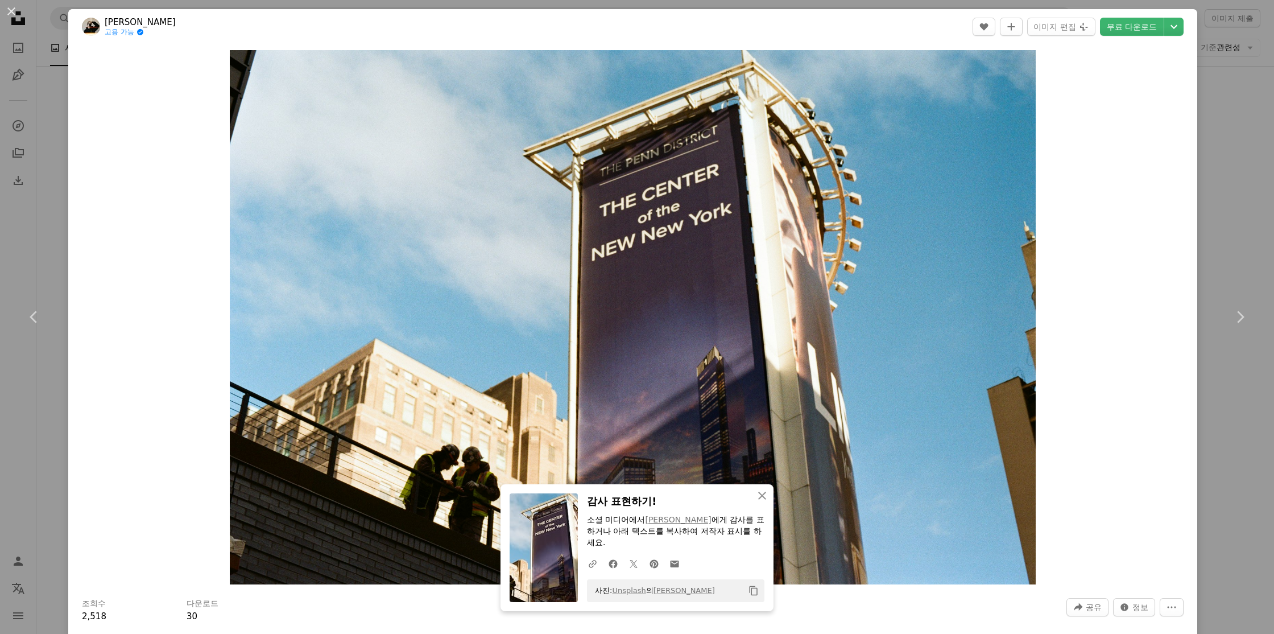
click at [1229, 152] on div "An X shape Chevron left Chevron right An X shape 닫기 감사 표현하기! 소셜 미디어에서 [PERSON_N…" at bounding box center [637, 317] width 1274 height 634
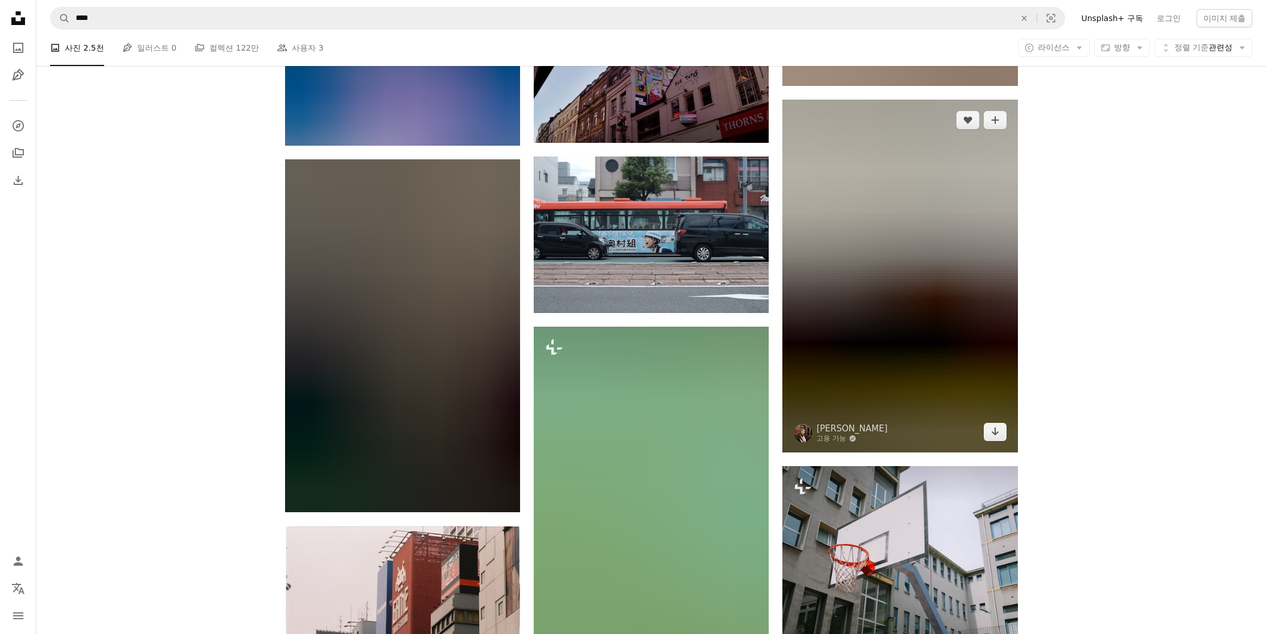
scroll to position [59409, 0]
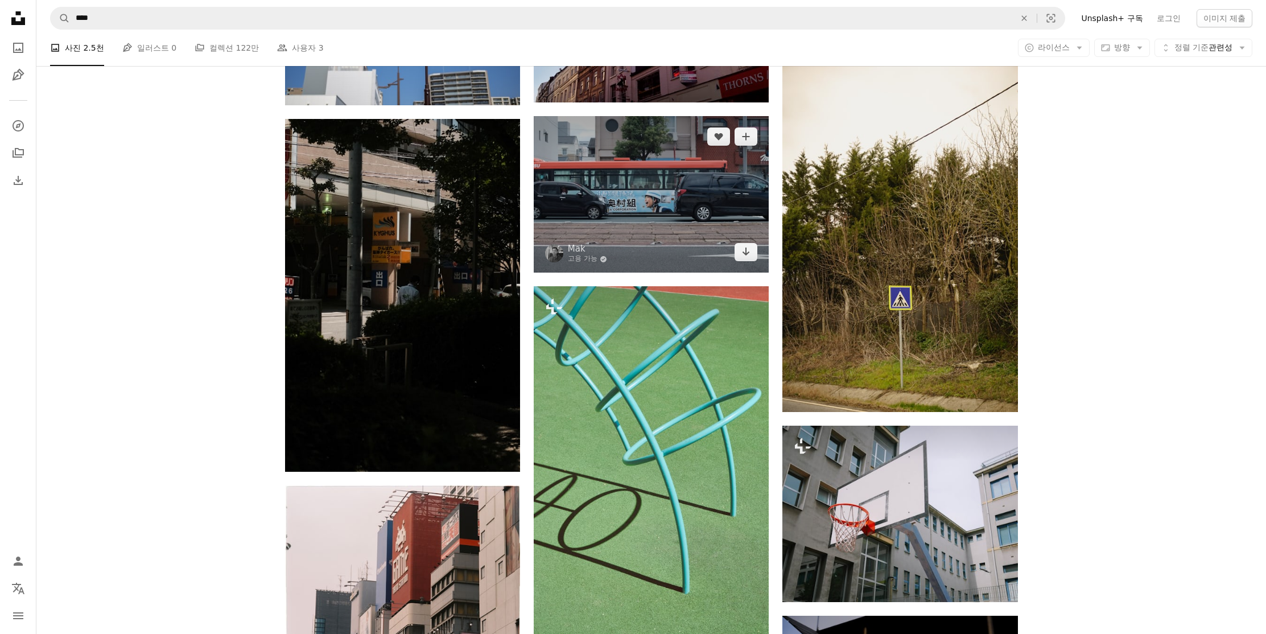
click at [677, 221] on img at bounding box center [651, 194] width 235 height 156
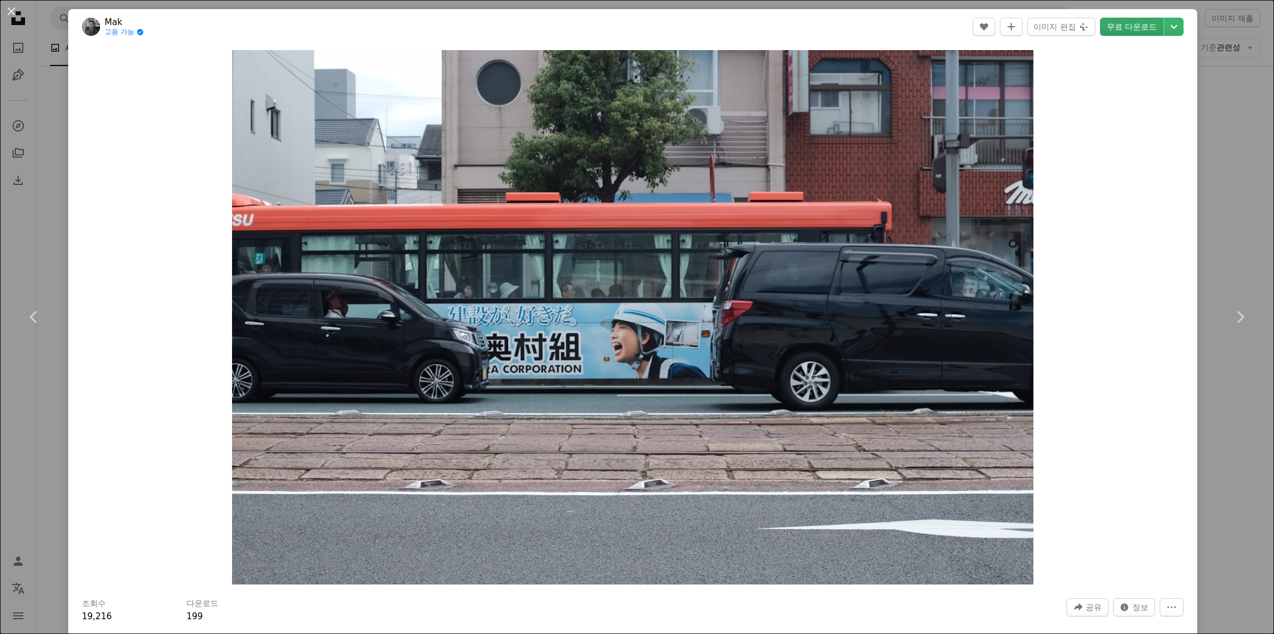
click at [1118, 28] on link "무료 다운로드" at bounding box center [1132, 27] width 64 height 18
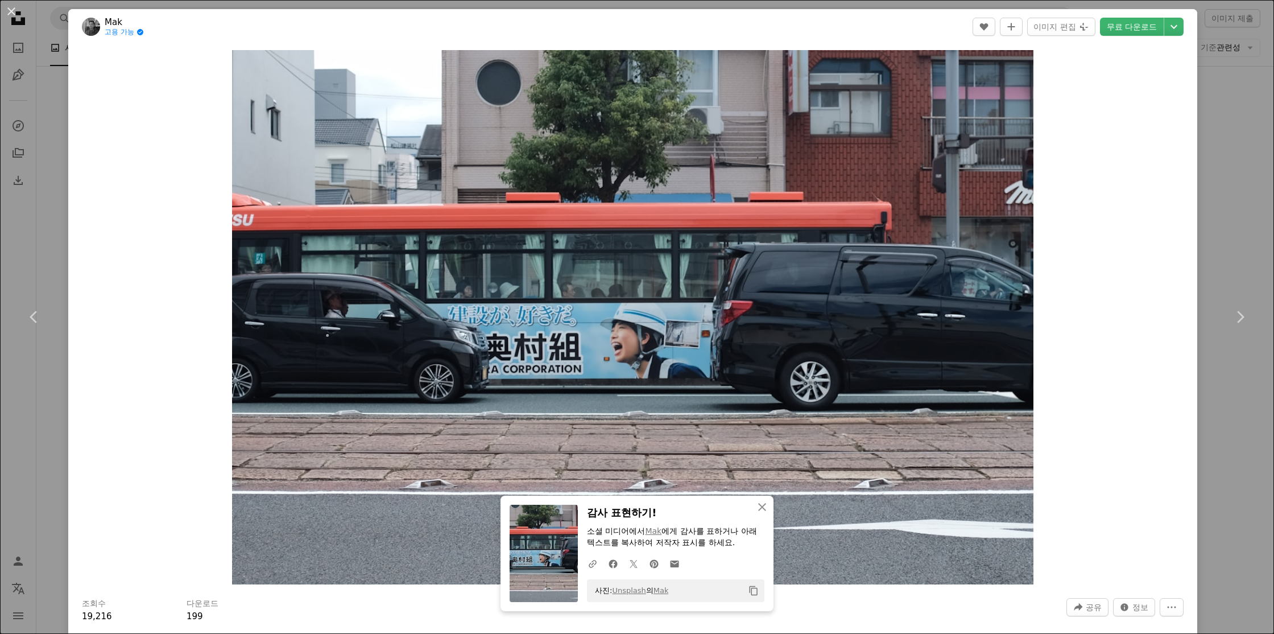
click at [1220, 175] on div "An X shape Chevron left Chevron right An X shape 닫기 감사 표현하기! 소셜 미디어에서 [PERSON_N…" at bounding box center [637, 317] width 1274 height 634
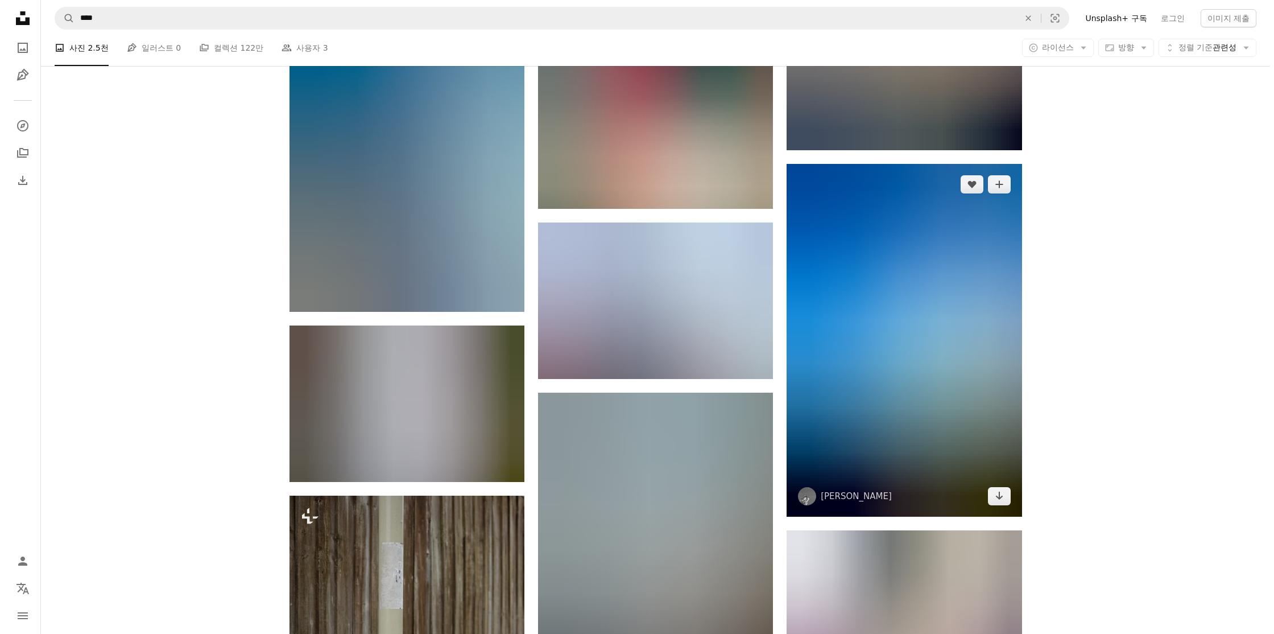
scroll to position [64963, 0]
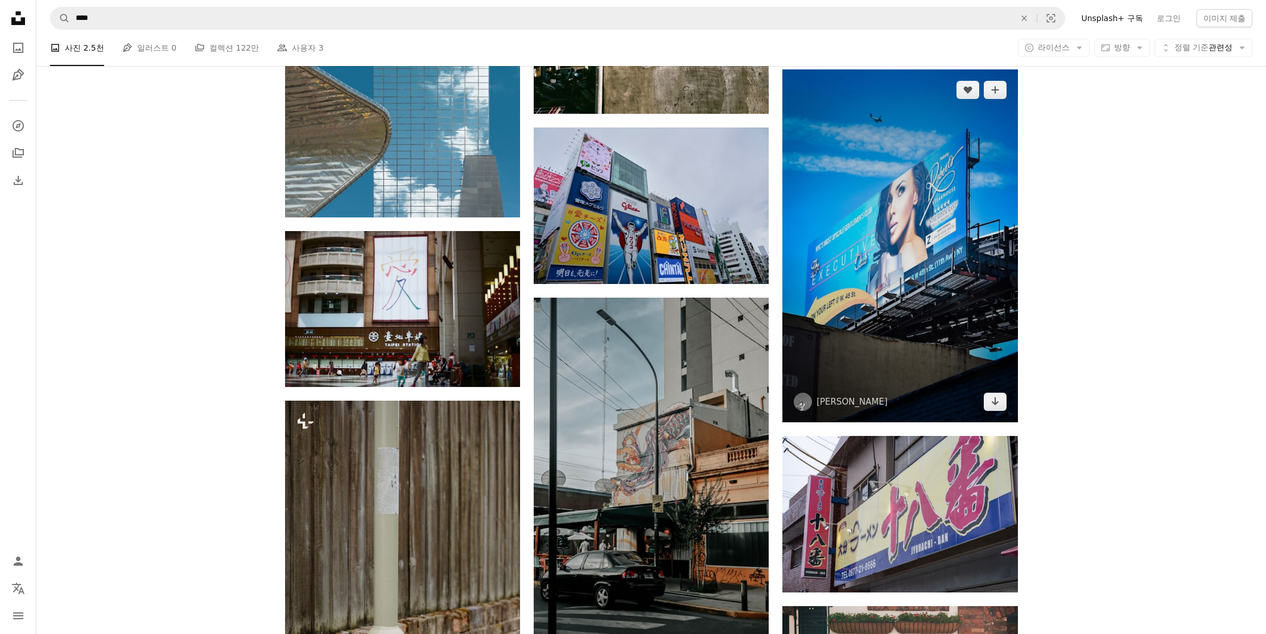
click at [986, 168] on img at bounding box center [899, 245] width 235 height 353
click at [913, 285] on img at bounding box center [899, 245] width 235 height 353
click at [994, 405] on icon "다운로드" at bounding box center [994, 401] width 7 height 8
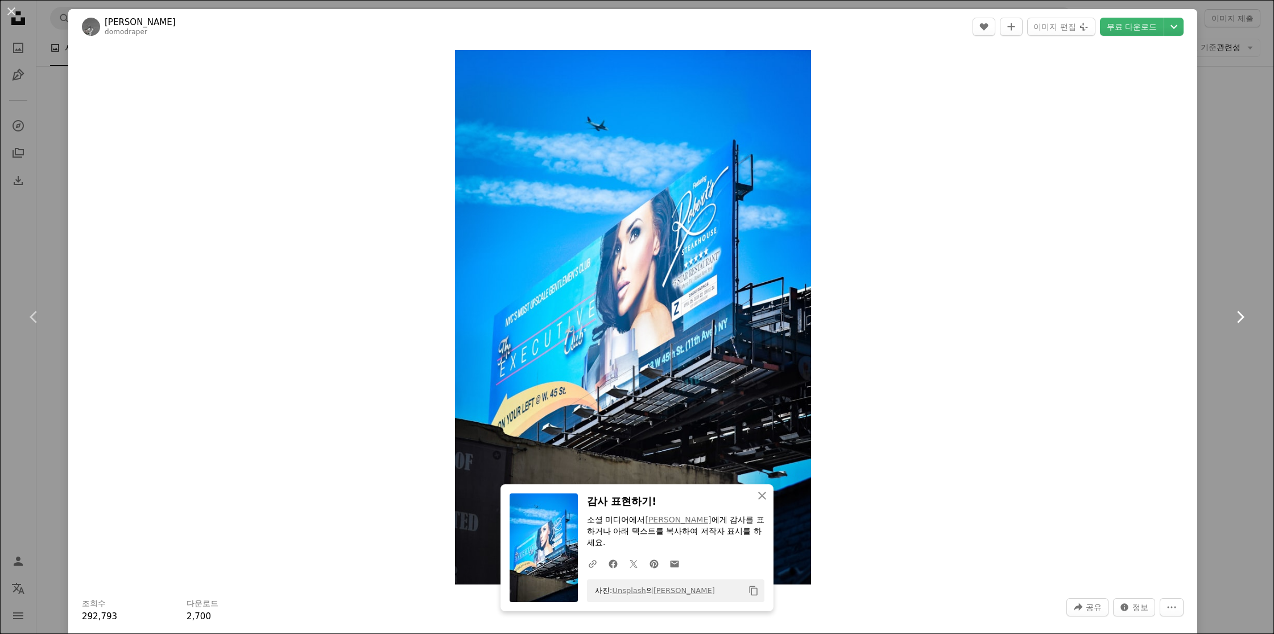
click at [1216, 265] on link "Chevron right" at bounding box center [1240, 316] width 68 height 109
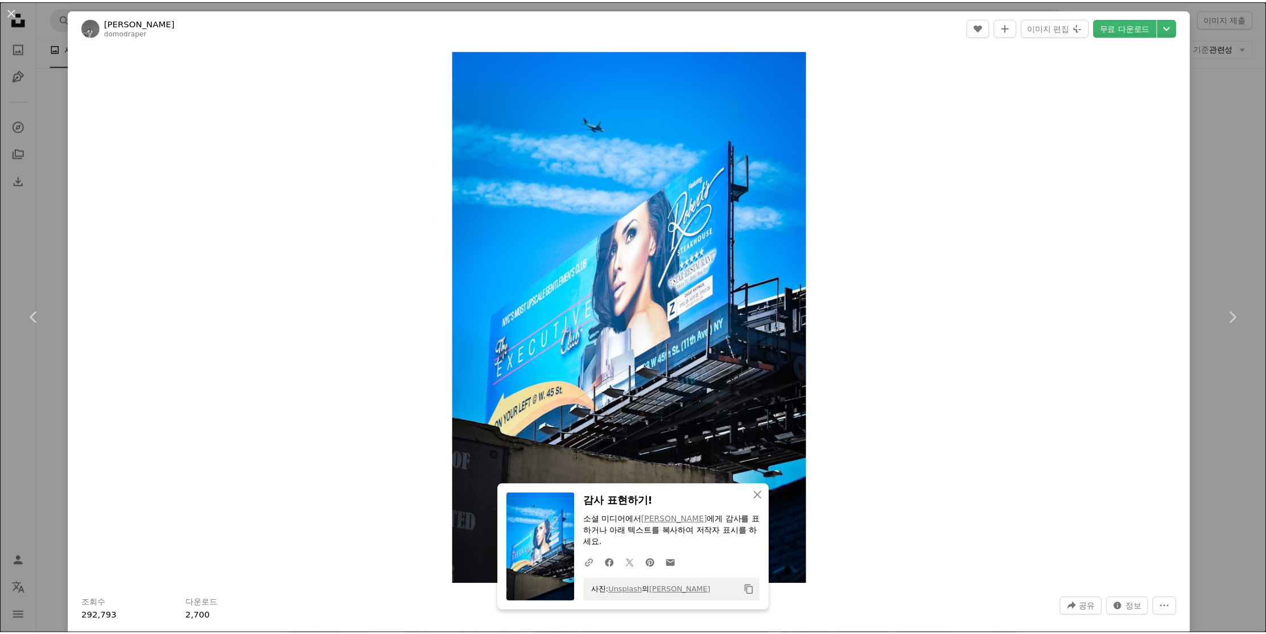
scroll to position [35, 0]
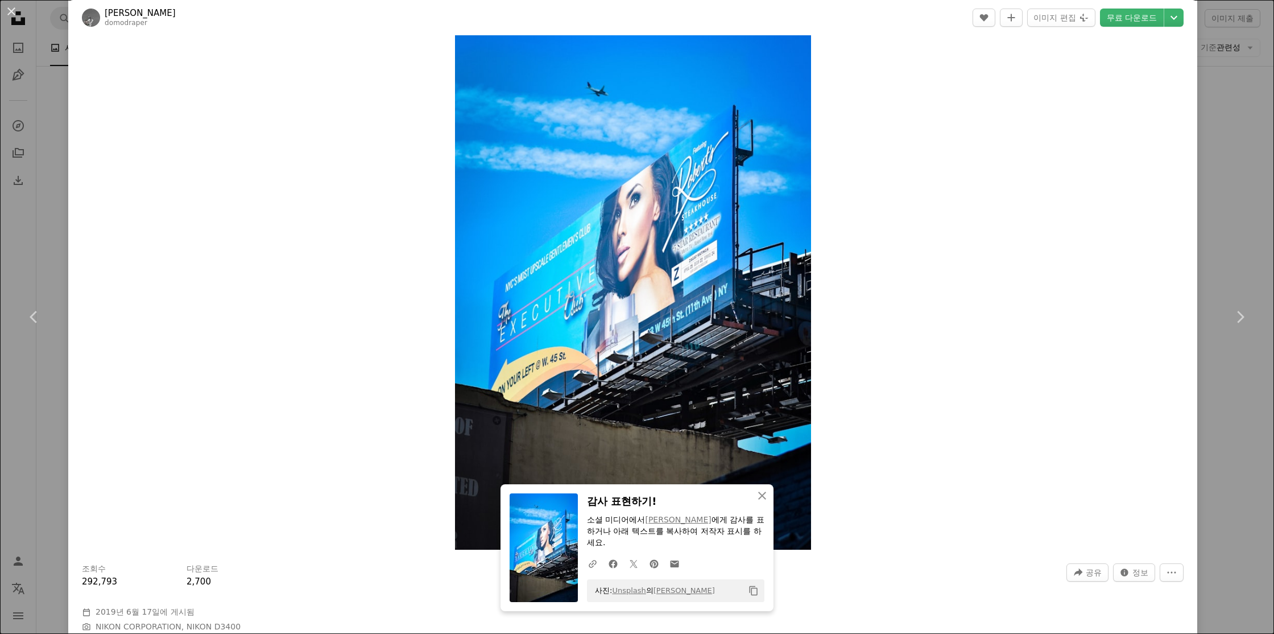
click at [1202, 119] on div "An X shape Chevron left Chevron right An X shape 닫기 감사 표현하기! 소셜 미디어에서 [PERSON_N…" at bounding box center [637, 317] width 1274 height 634
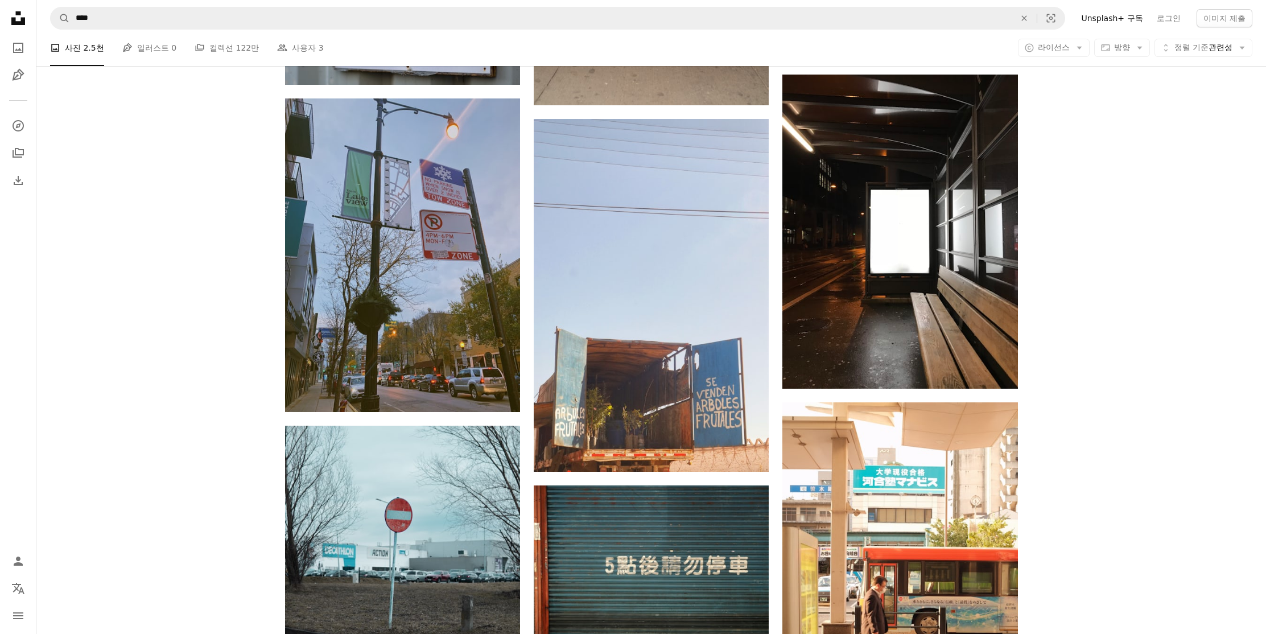
scroll to position [66737, 0]
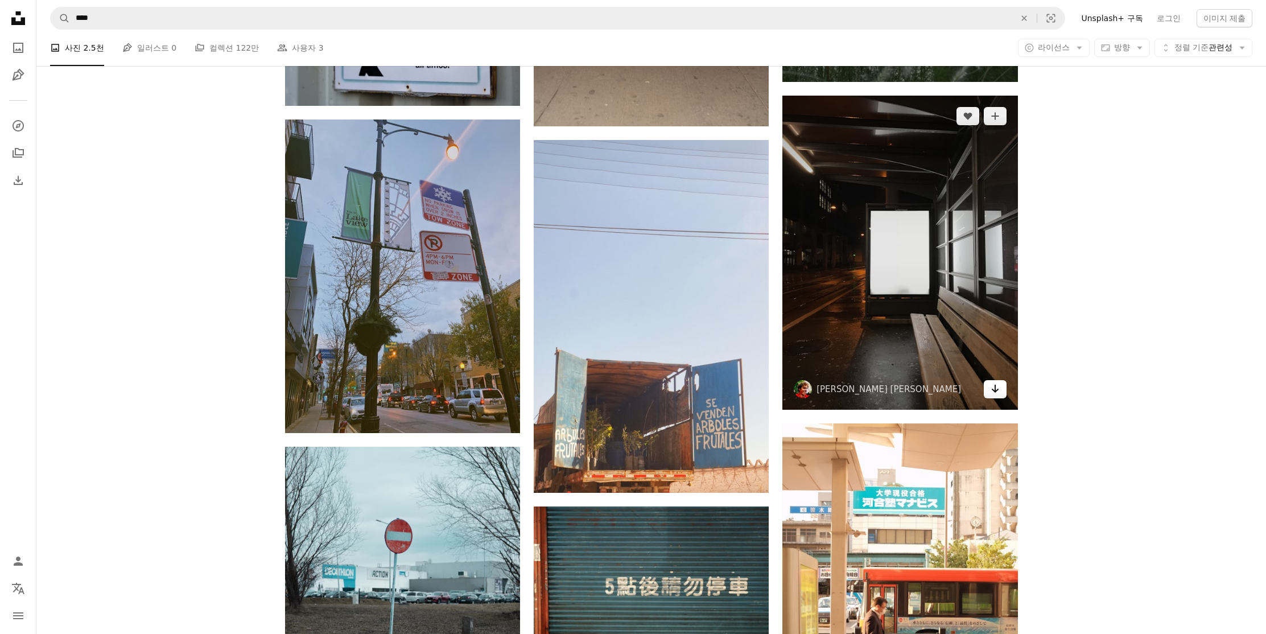
click at [999, 396] on link "Arrow pointing down" at bounding box center [995, 389] width 23 height 18
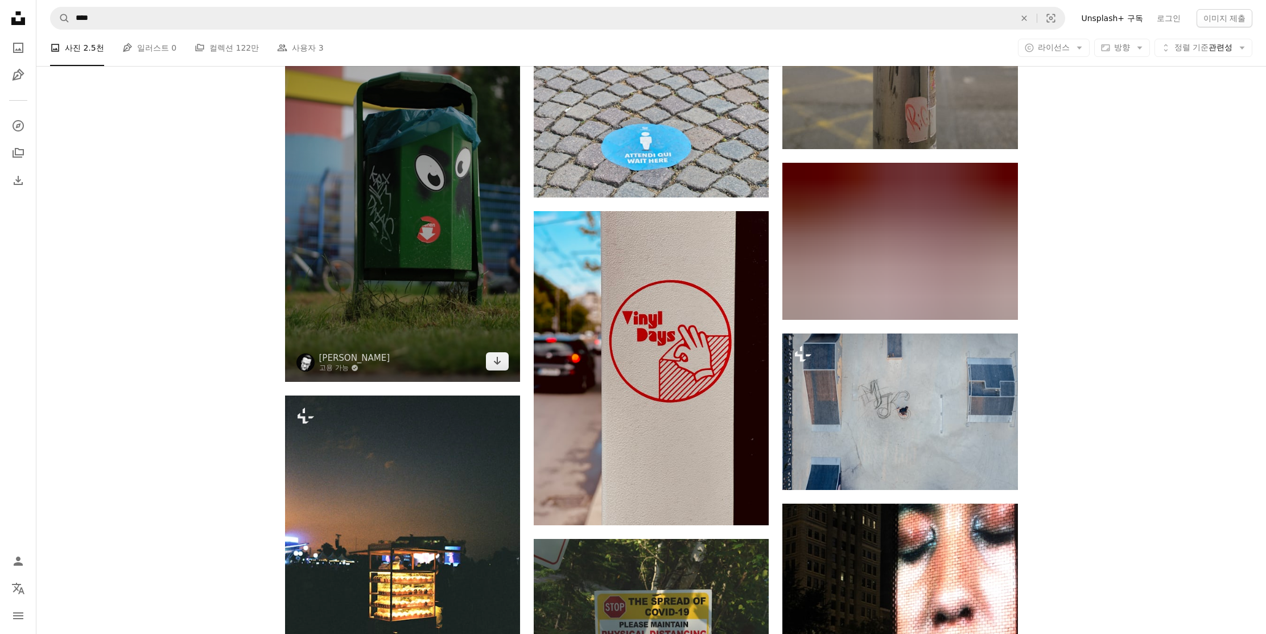
scroll to position [78117, 0]
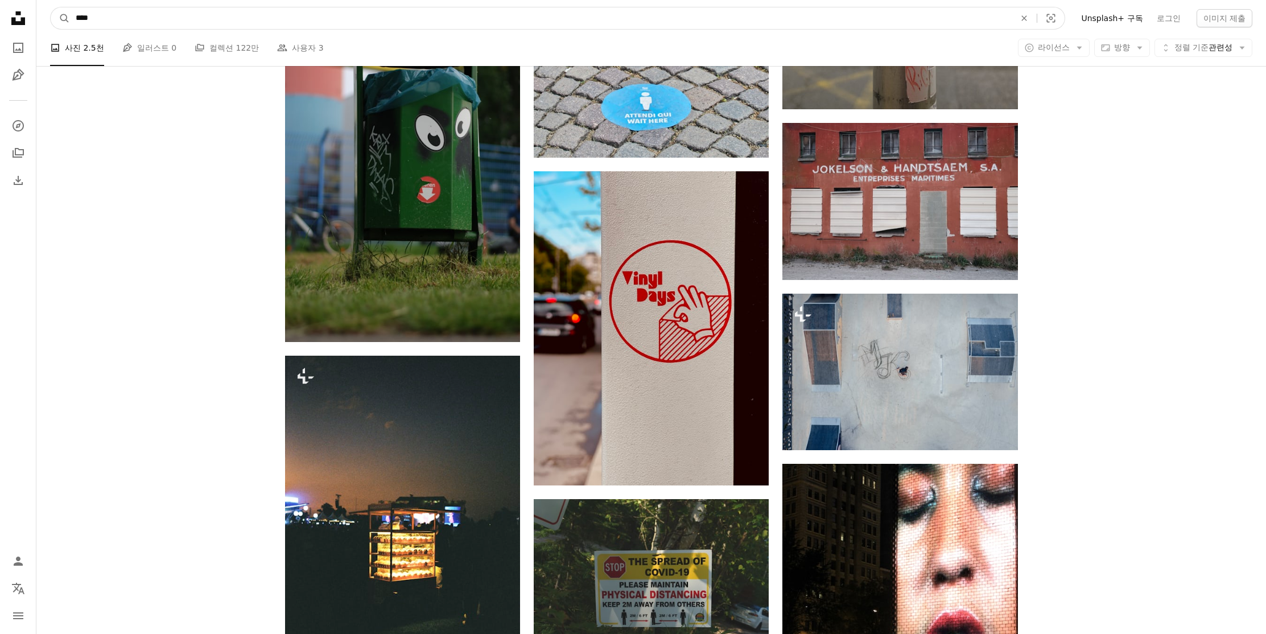
click at [162, 19] on input "****" at bounding box center [540, 18] width 941 height 22
drag, startPoint x: -9, startPoint y: 14, endPoint x: 7, endPoint y: 14, distance: 15.9
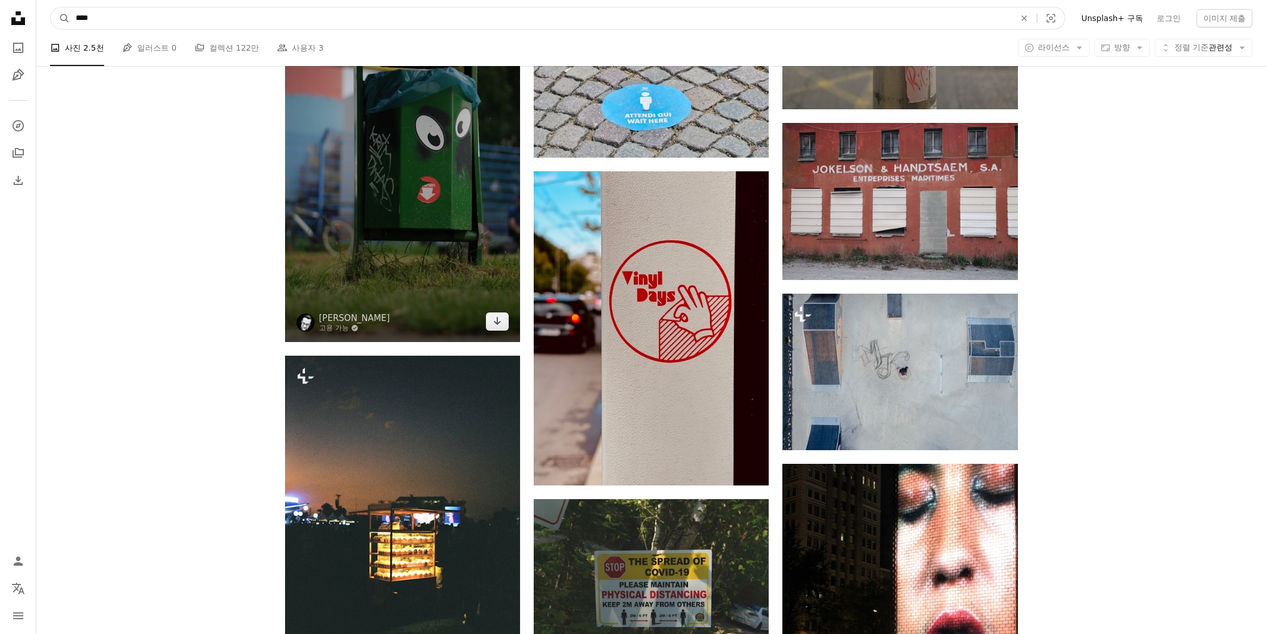
type input "****"
click button "A magnifying glass" at bounding box center [60, 18] width 19 height 22
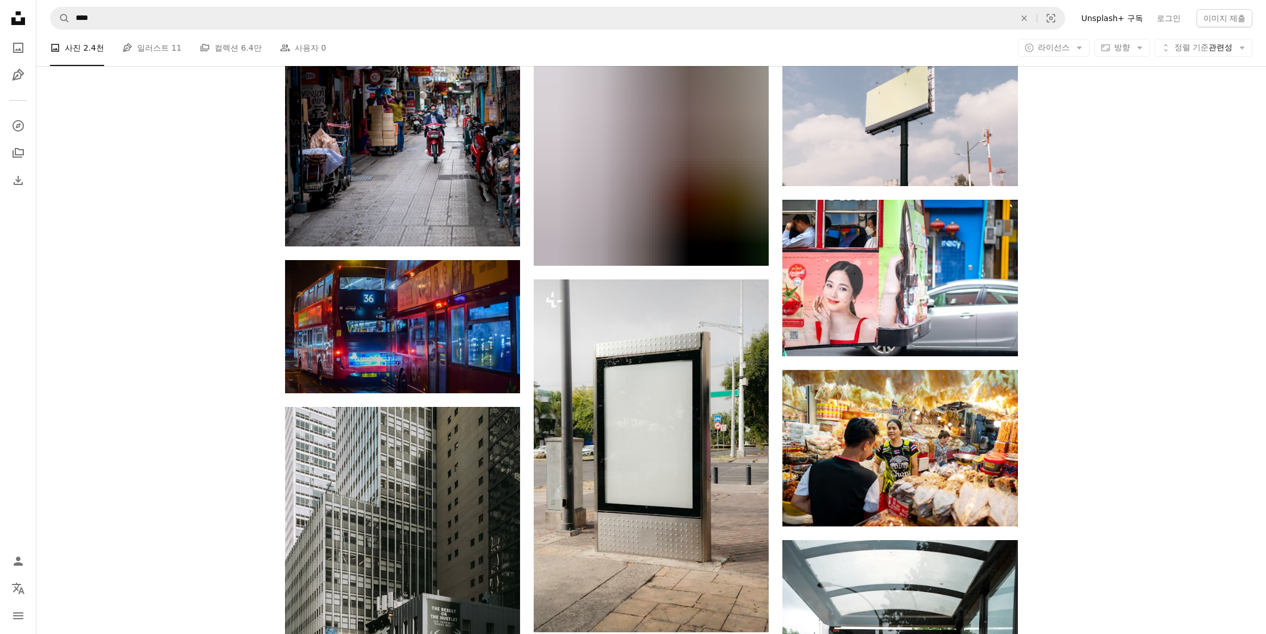
scroll to position [1319, 0]
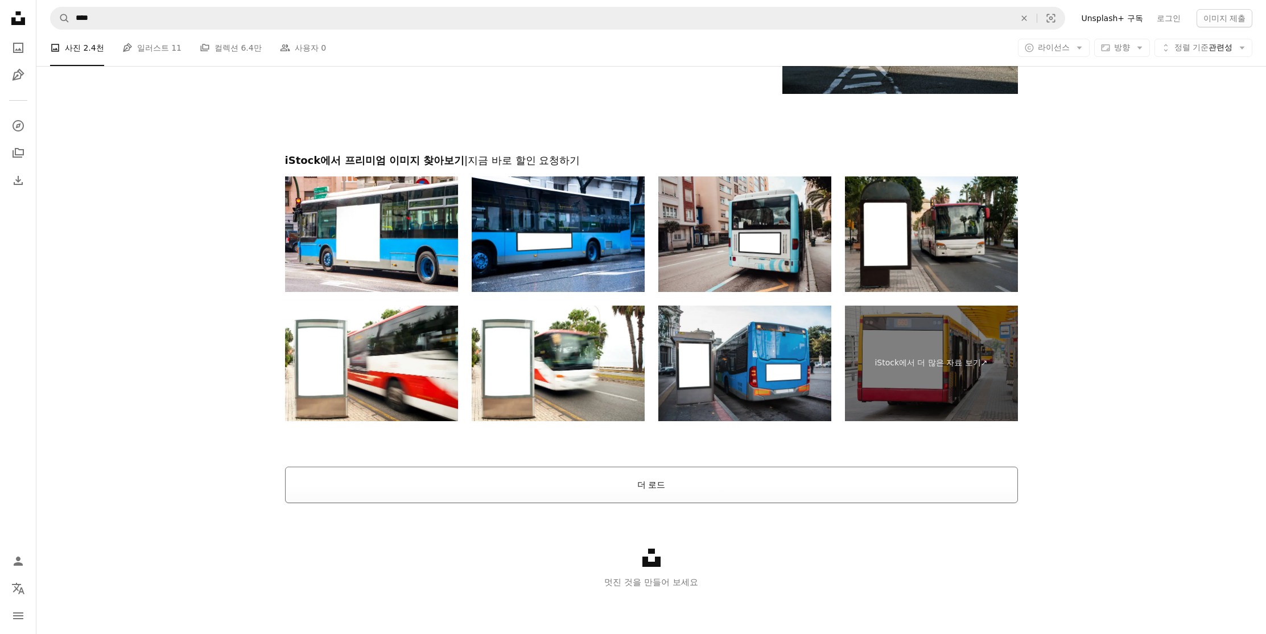
click at [685, 487] on button "더 로드" at bounding box center [651, 484] width 733 height 36
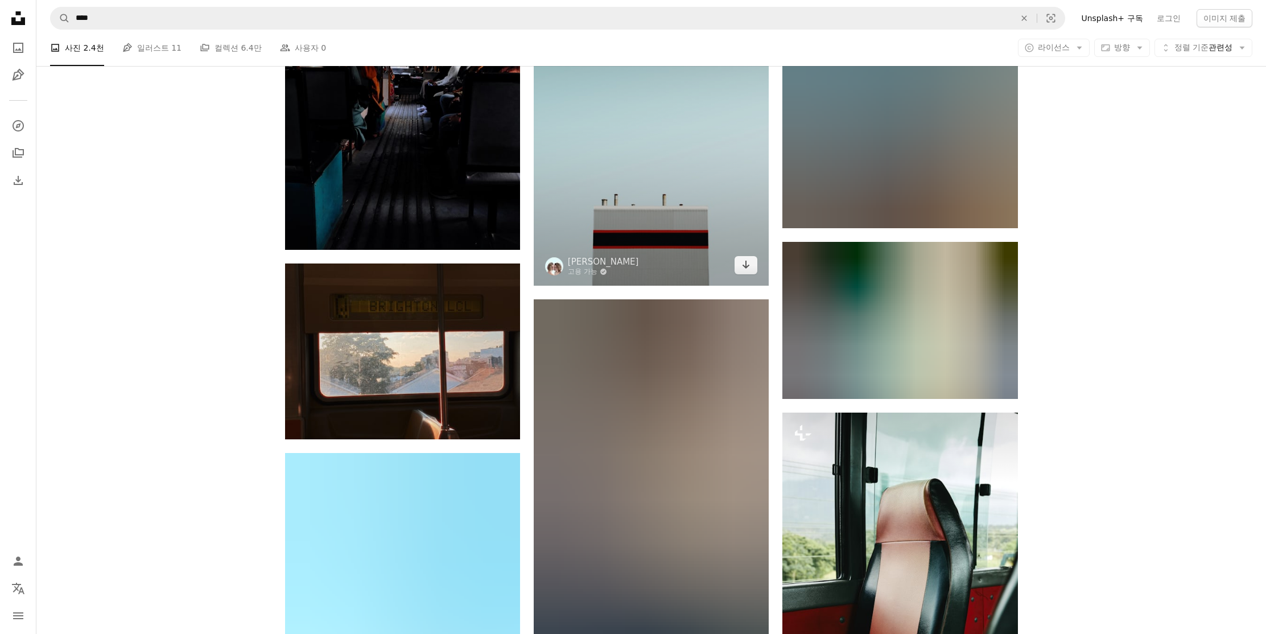
scroll to position [8353, 0]
